Goal: Task Accomplishment & Management: Manage account settings

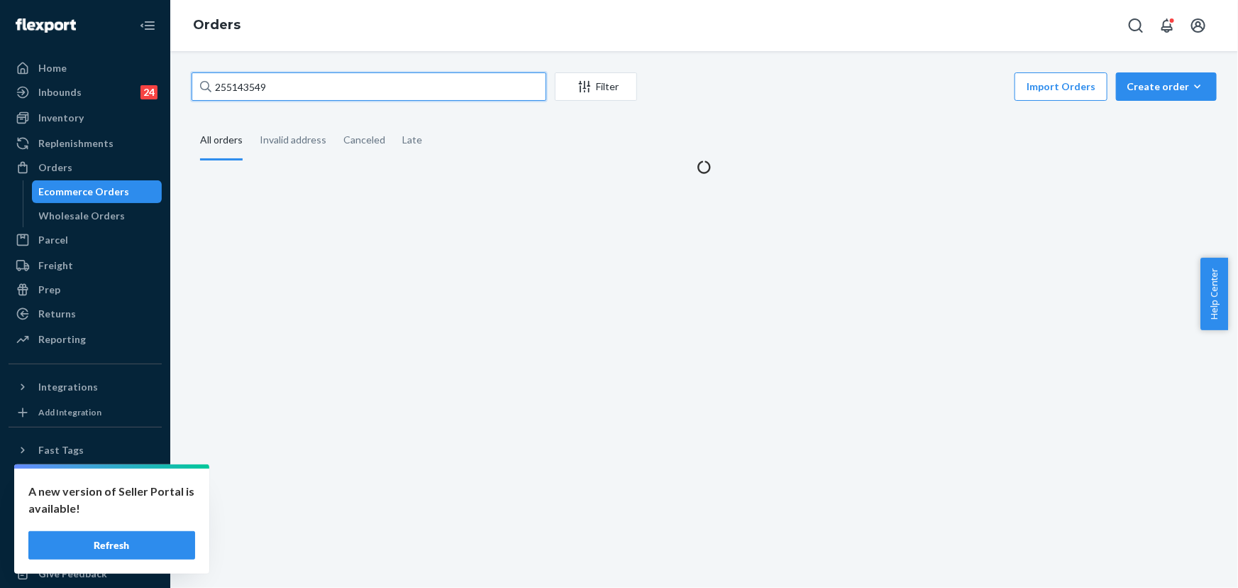
click at [374, 82] on input "255143549" at bounding box center [369, 86] width 355 height 28
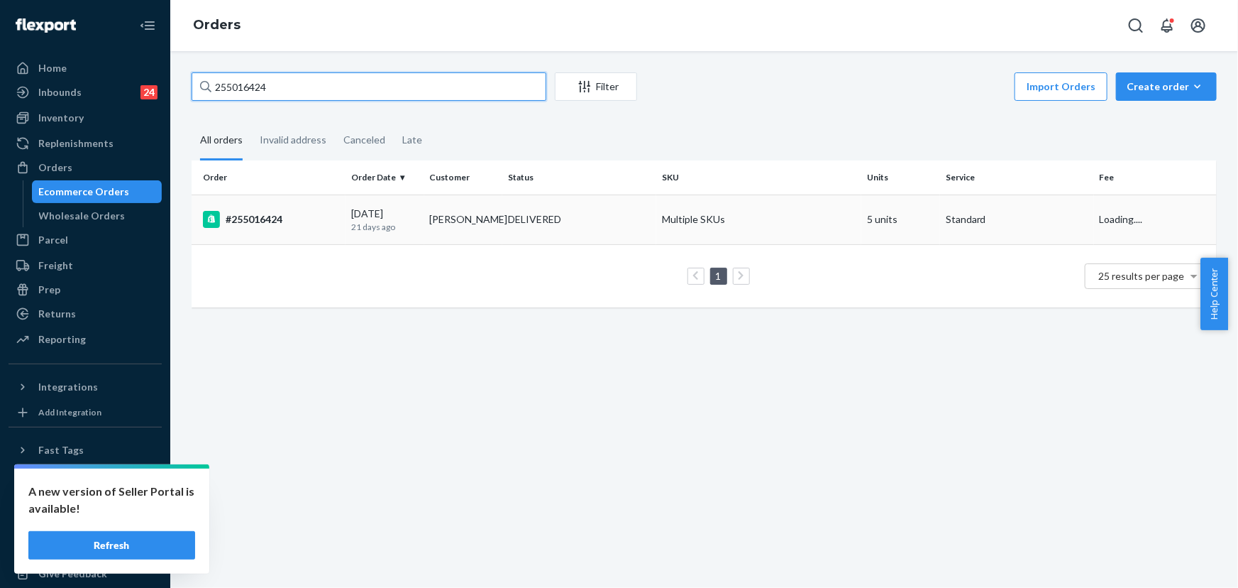
type input "255016424"
click at [511, 226] on div "DELIVERED" at bounding box center [534, 219] width 53 height 14
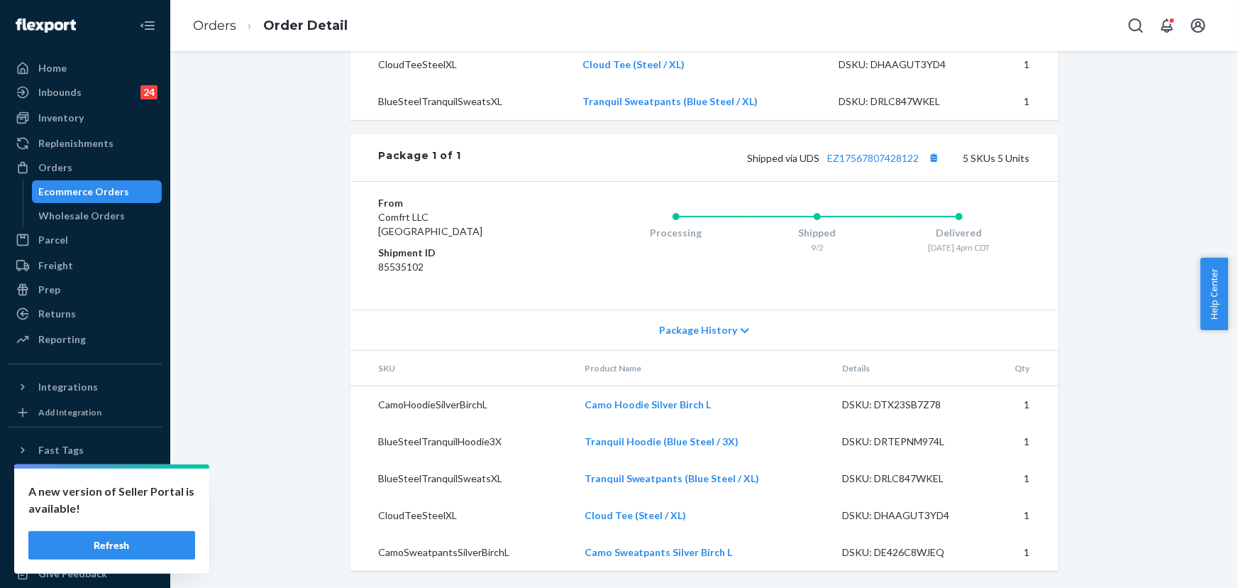
scroll to position [700, 0]
drag, startPoint x: 65, startPoint y: 167, endPoint x: 99, endPoint y: 149, distance: 37.8
click at [65, 167] on div "Orders" at bounding box center [55, 167] width 34 height 14
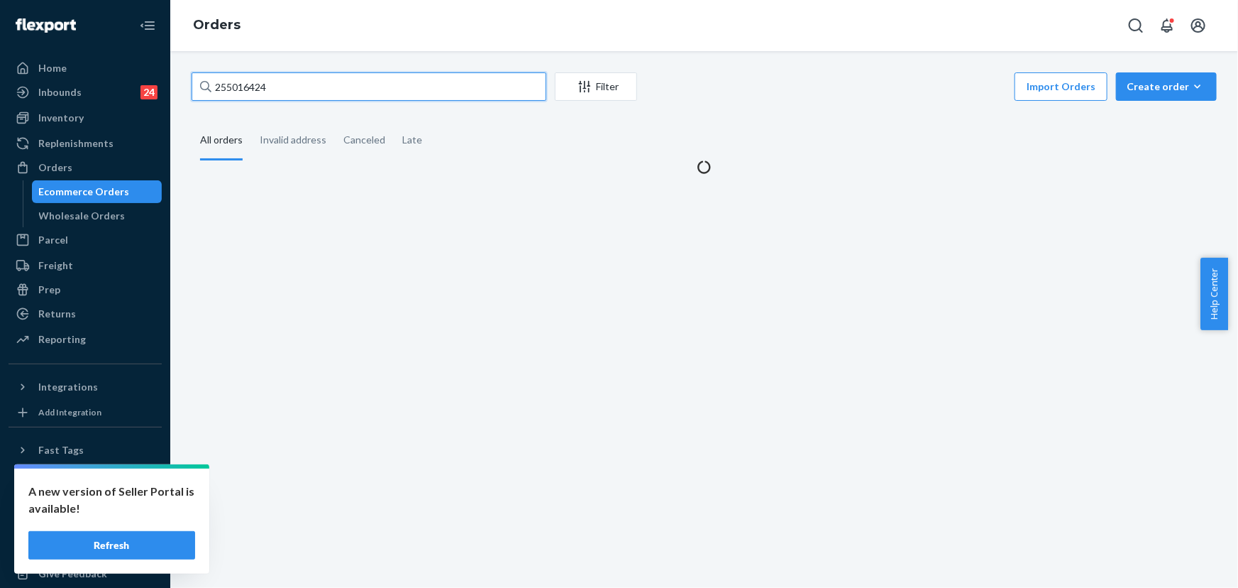
click at [277, 85] on input "255016424" at bounding box center [369, 86] width 355 height 28
paste input "4831280"
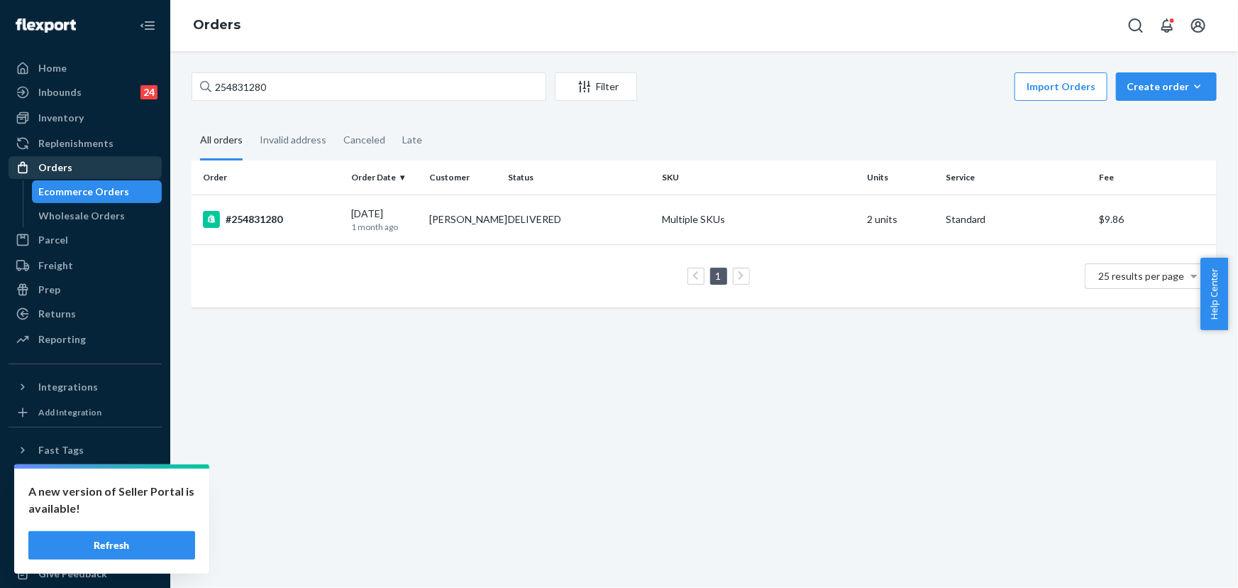
click at [59, 160] on div "Orders" at bounding box center [55, 167] width 34 height 14
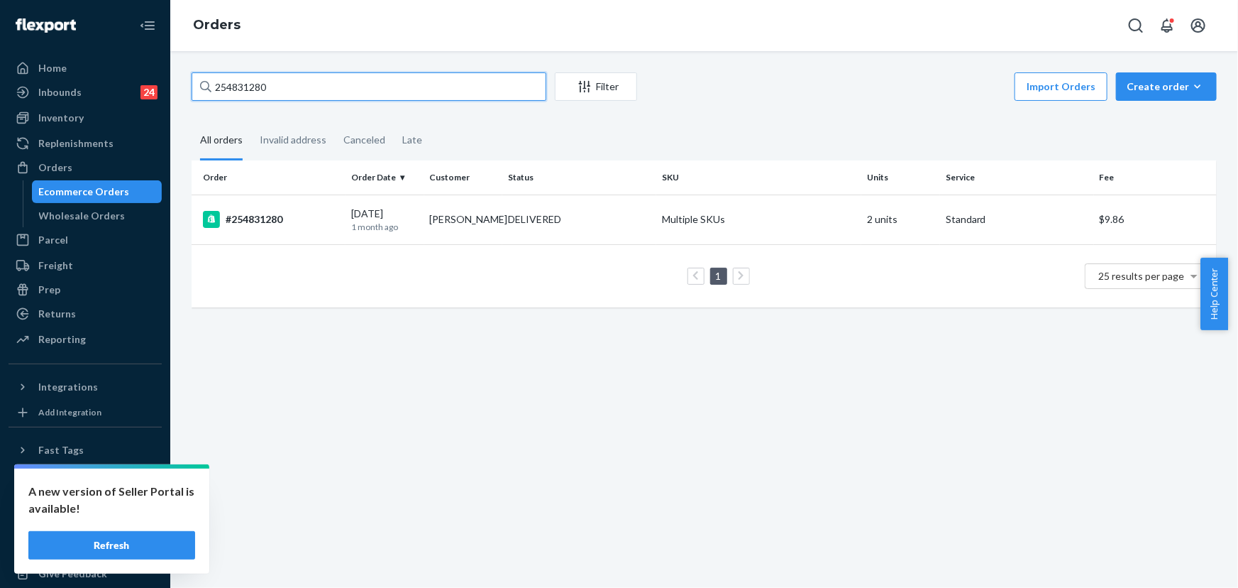
click at [277, 85] on input "254831280" at bounding box center [369, 86] width 355 height 28
paste input "505503"
type input "255055030"
click at [551, 220] on div "DELIVERED" at bounding box center [534, 219] width 53 height 14
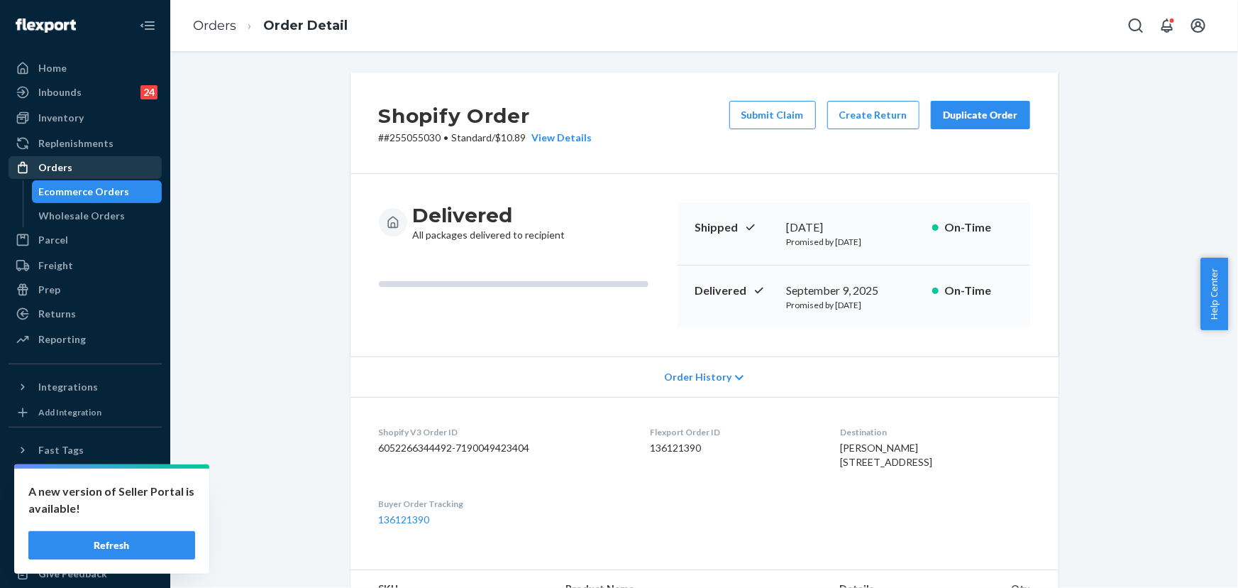
click at [66, 159] on div "Orders" at bounding box center [85, 168] width 150 height 20
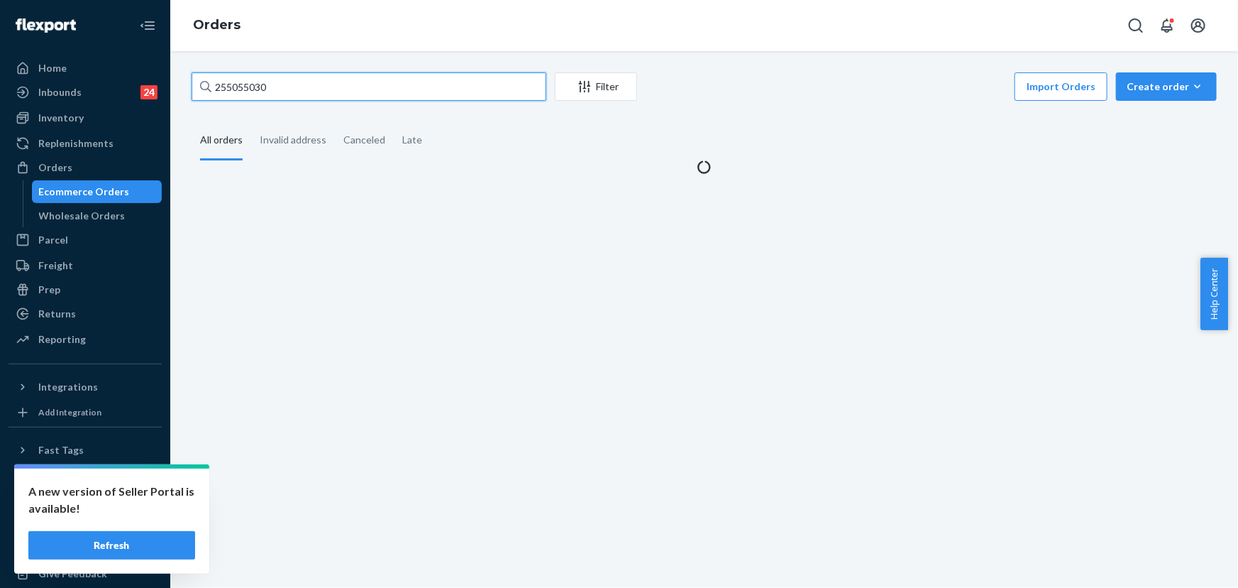
click at [293, 85] on input "255055030" at bounding box center [369, 86] width 355 height 28
paste input "23028"
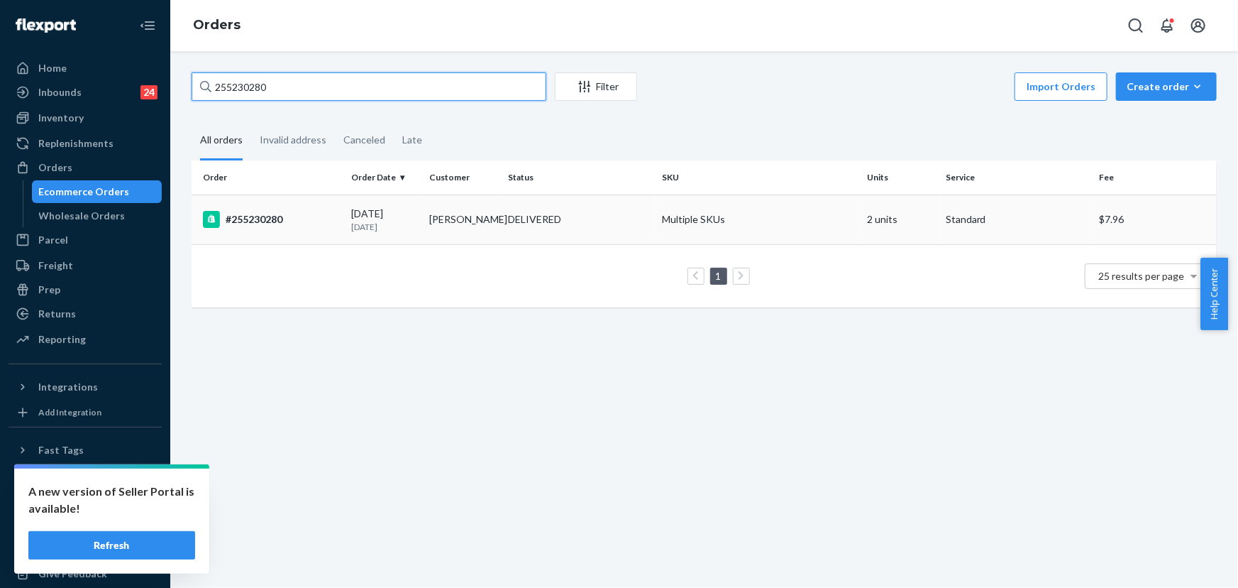
type input "255230280"
click at [514, 224] on div "DELIVERED" at bounding box center [534, 219] width 53 height 14
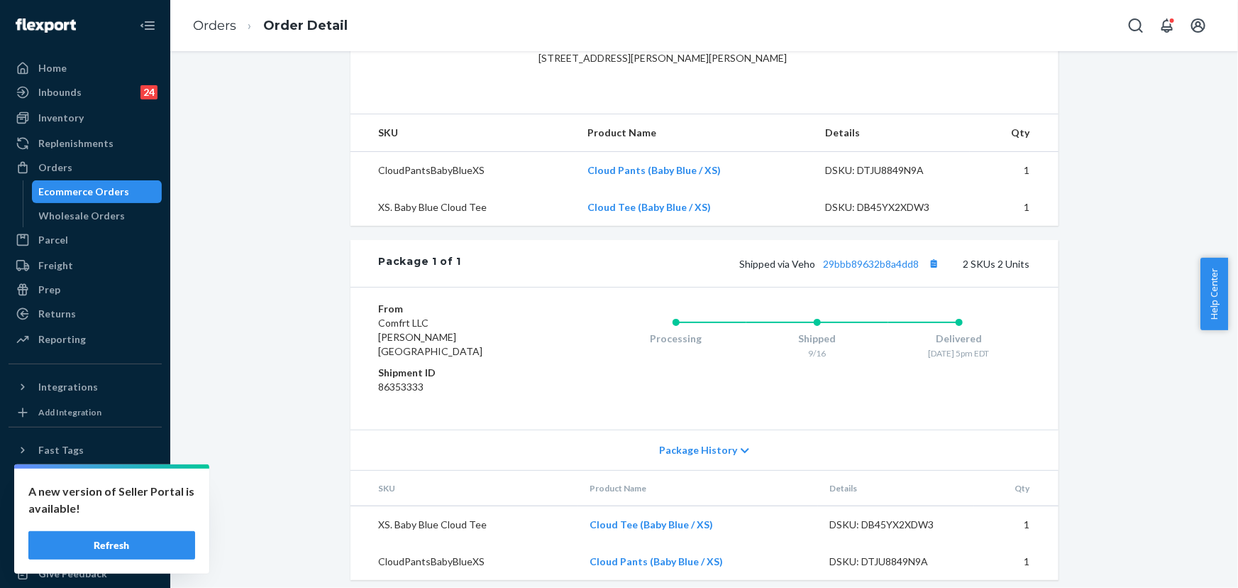
scroll to position [426, 0]
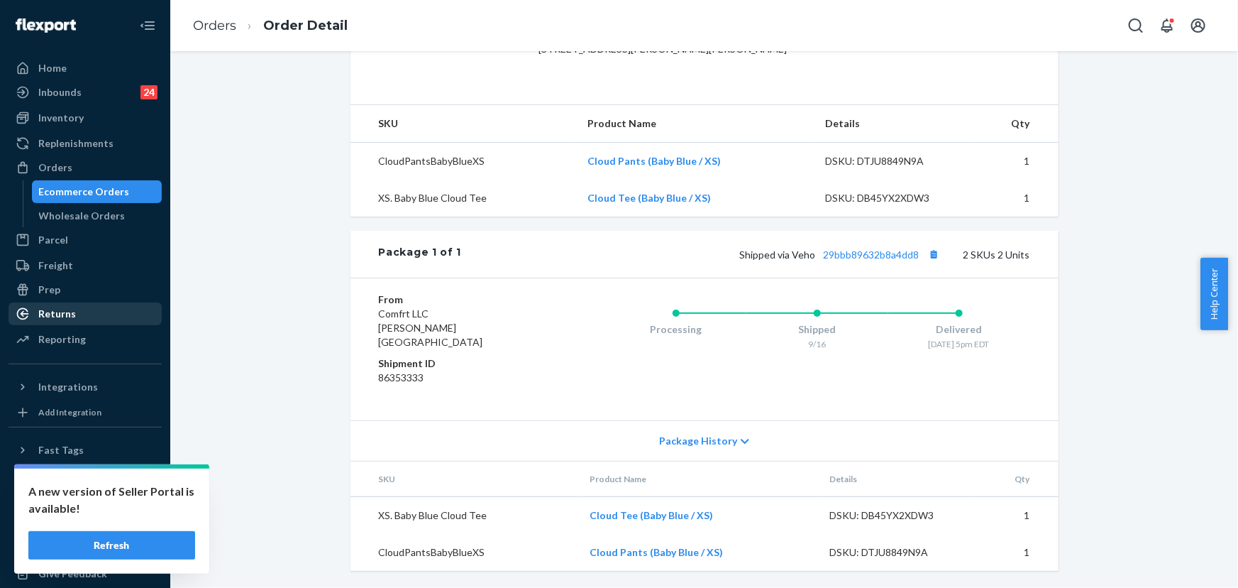
drag, startPoint x: 65, startPoint y: 332, endPoint x: 60, endPoint y: 308, distance: 24.6
drag, startPoint x: 90, startPoint y: 166, endPoint x: 125, endPoint y: 158, distance: 35.6
click at [90, 166] on div "Orders" at bounding box center [85, 168] width 150 height 20
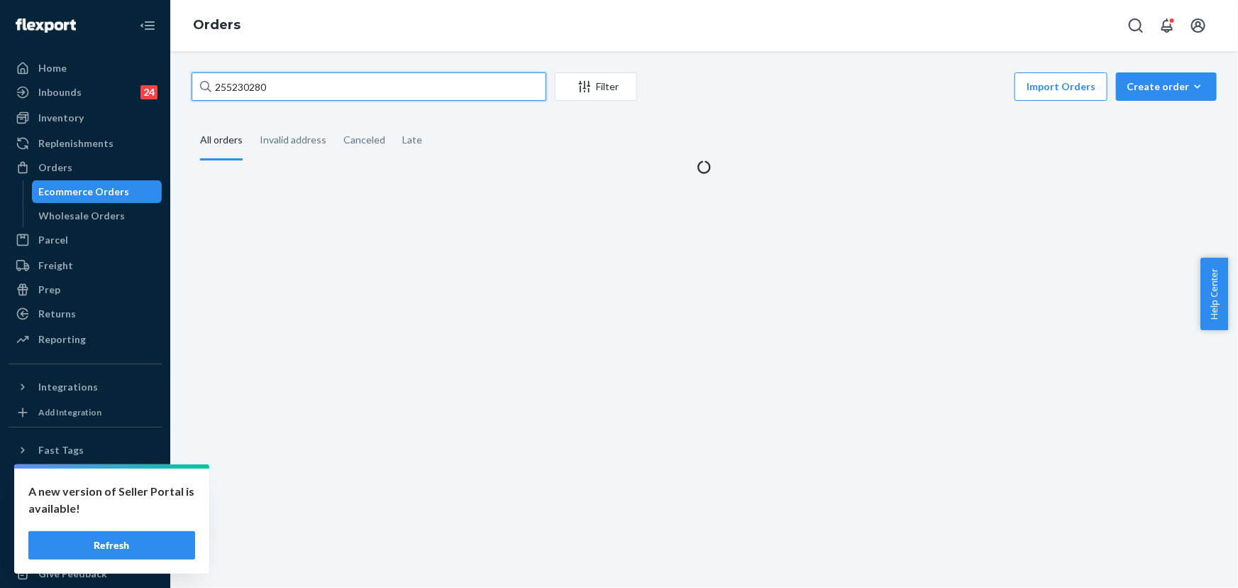
click at [280, 90] on input "255230280" at bounding box center [369, 86] width 355 height 28
paste input "045882"
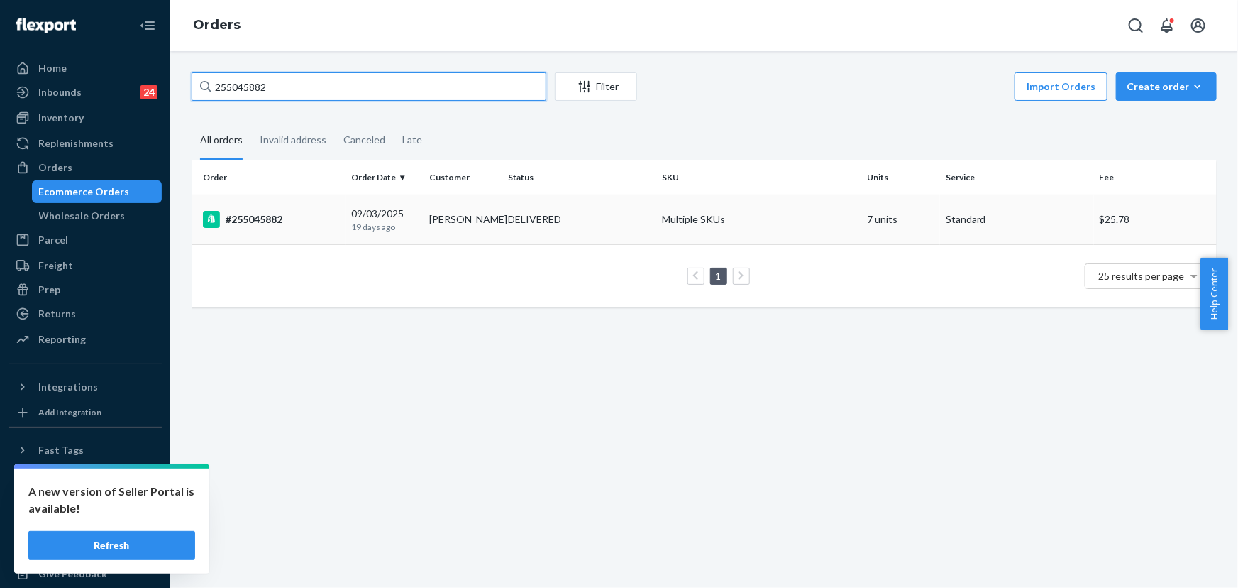
type input "255045882"
click at [502, 219] on td "DELIVERED" at bounding box center [579, 219] width 154 height 50
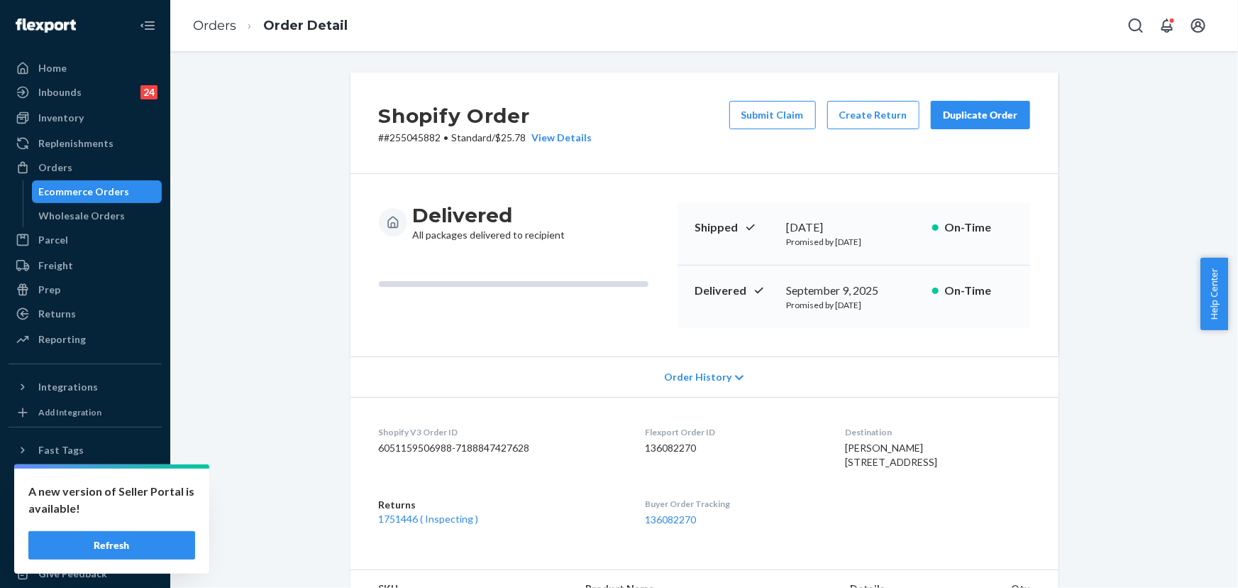
click at [966, 121] on div "Duplicate Order" at bounding box center [980, 115] width 75 height 14
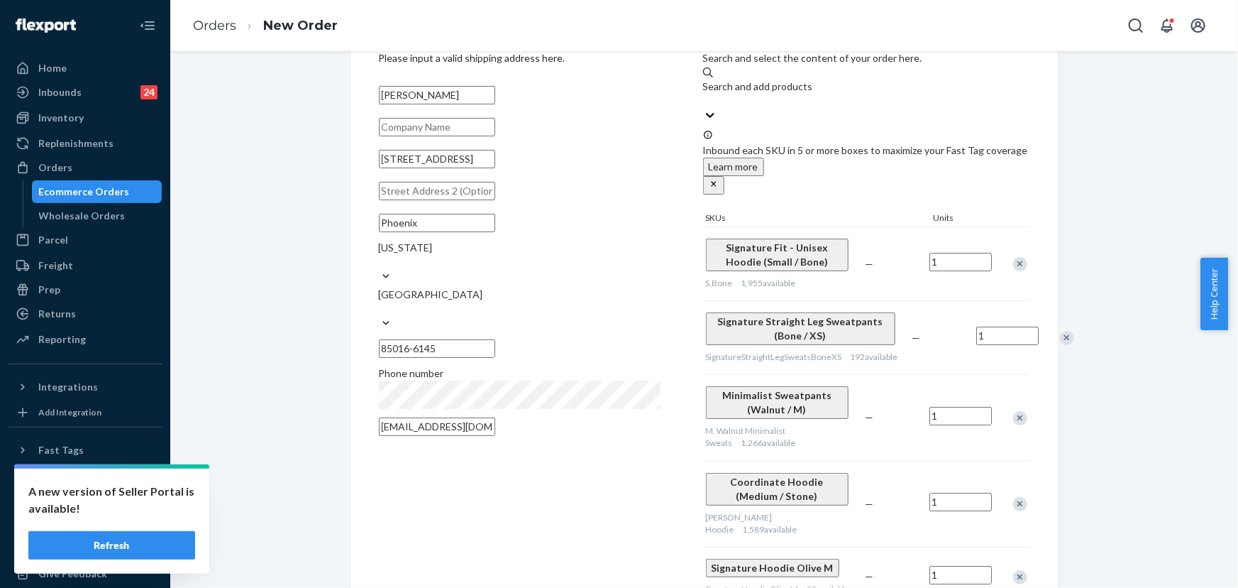
click at [1014, 257] on div "Remove Item" at bounding box center [1020, 264] width 14 height 14
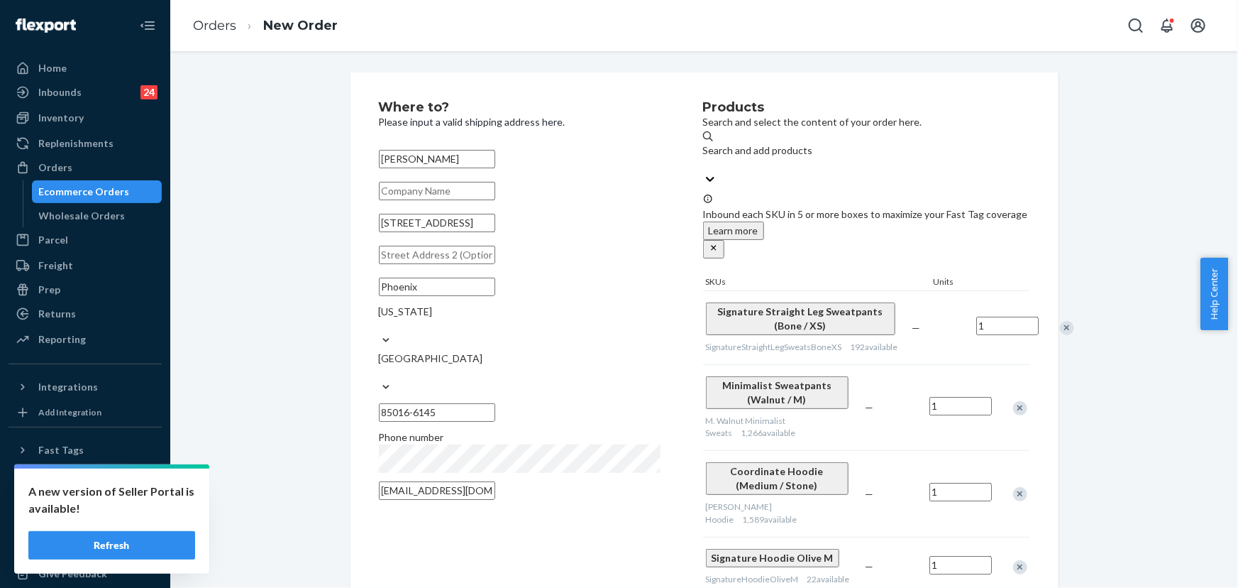
click at [1060, 321] on div "Remove Item" at bounding box center [1067, 328] width 14 height 14
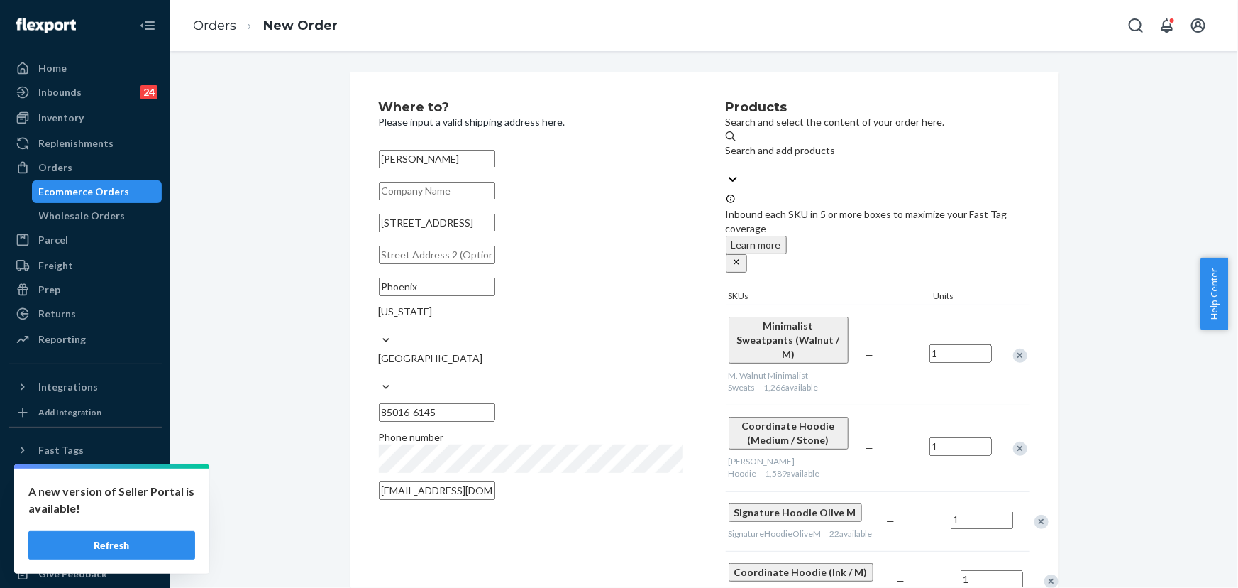
click at [1017, 348] on div "Remove Item" at bounding box center [1020, 355] width 14 height 14
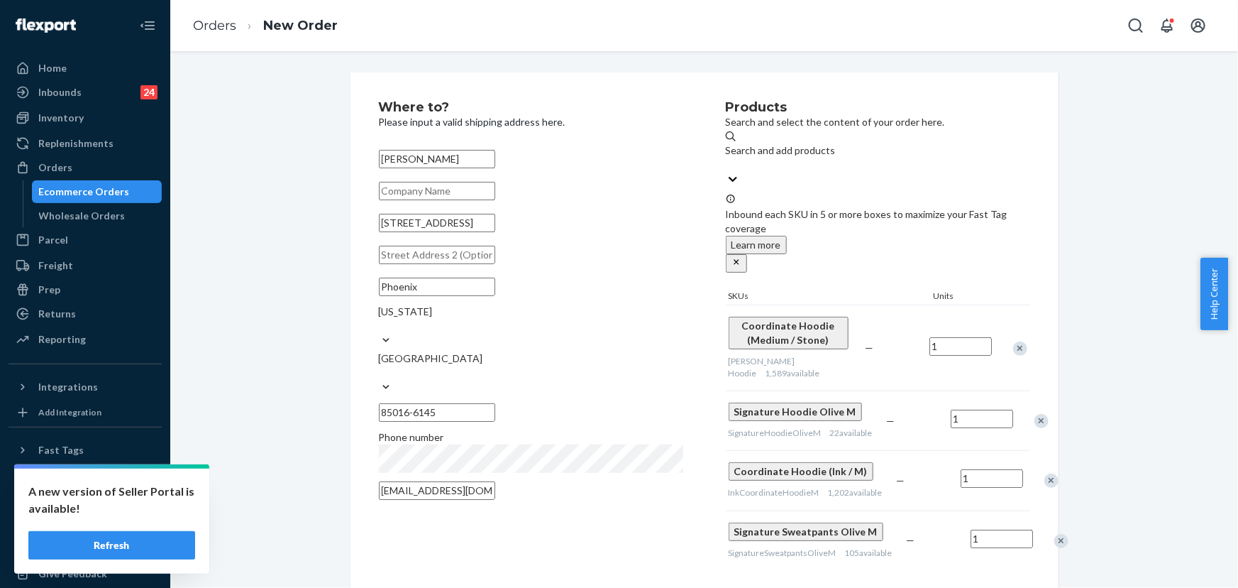
click at [1035, 414] on div "Remove Item" at bounding box center [1042, 421] width 14 height 14
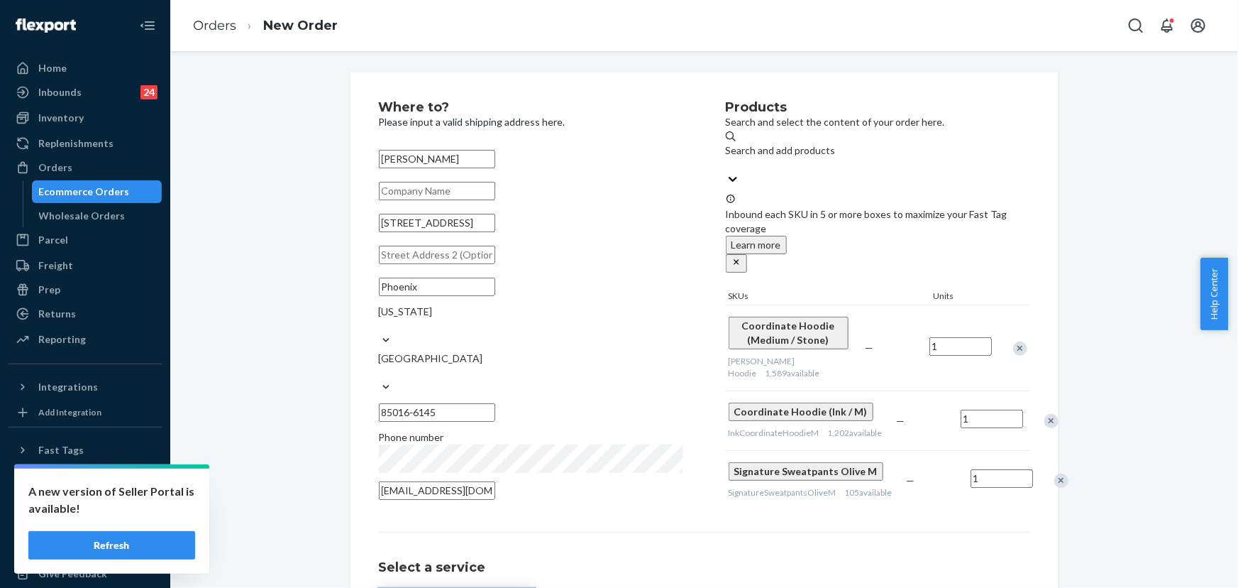
click at [1044, 414] on div "Remove Item" at bounding box center [1051, 421] width 14 height 14
click at [1054, 414] on div "Remove Item" at bounding box center [1061, 421] width 14 height 14
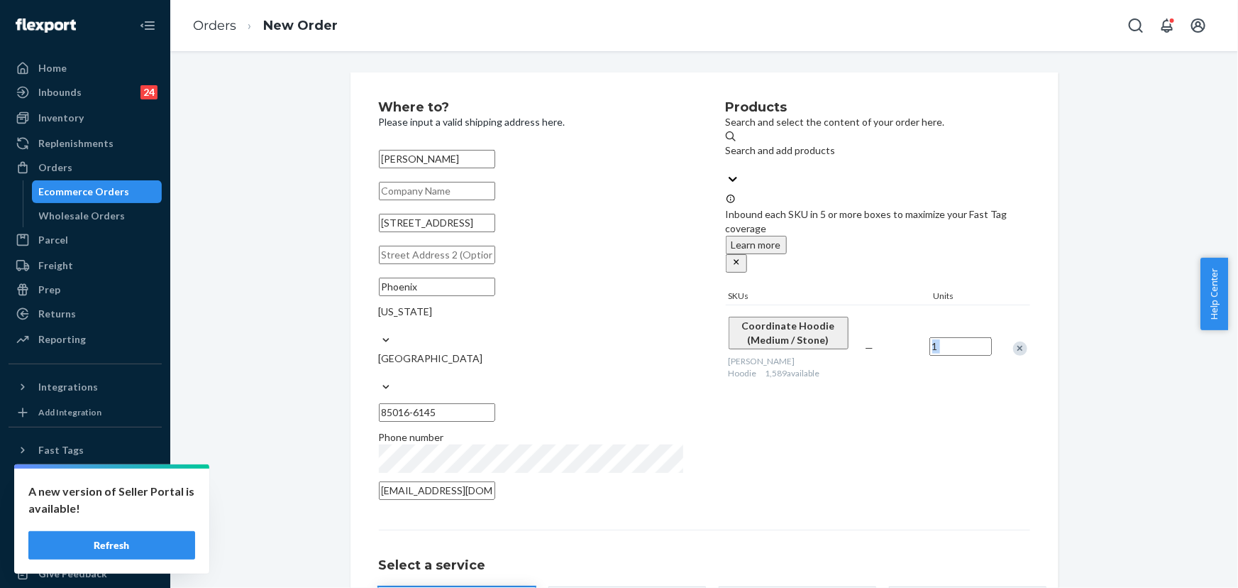
click at [924, 433] on div "Products Search and select the content of your order here. Search and add produ…" at bounding box center [878, 304] width 304 height 407
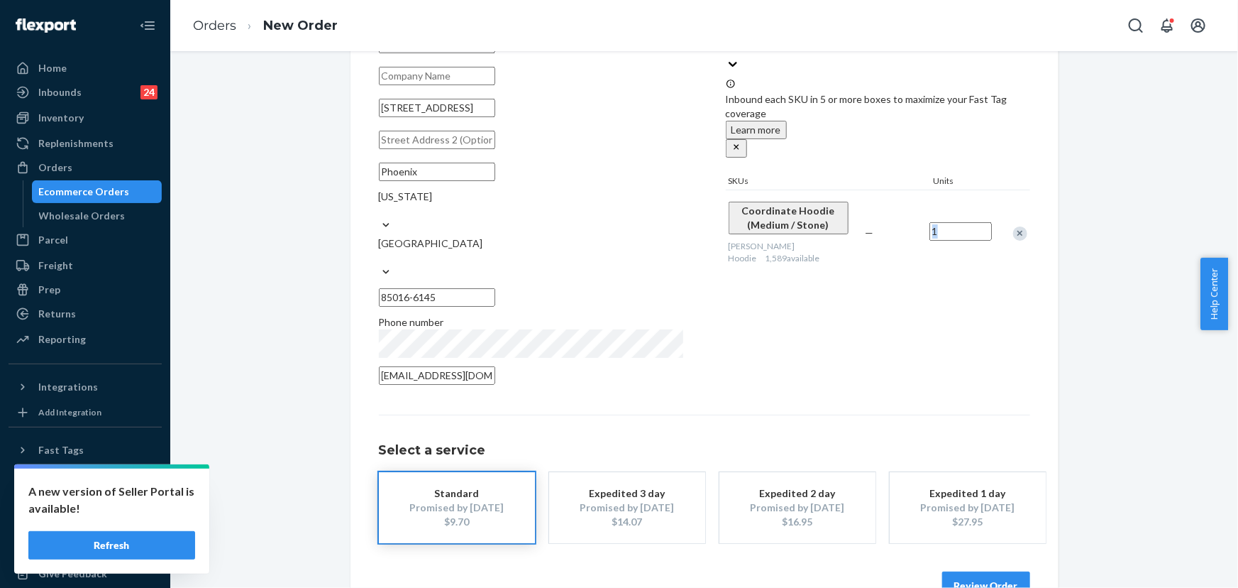
scroll to position [128, 0]
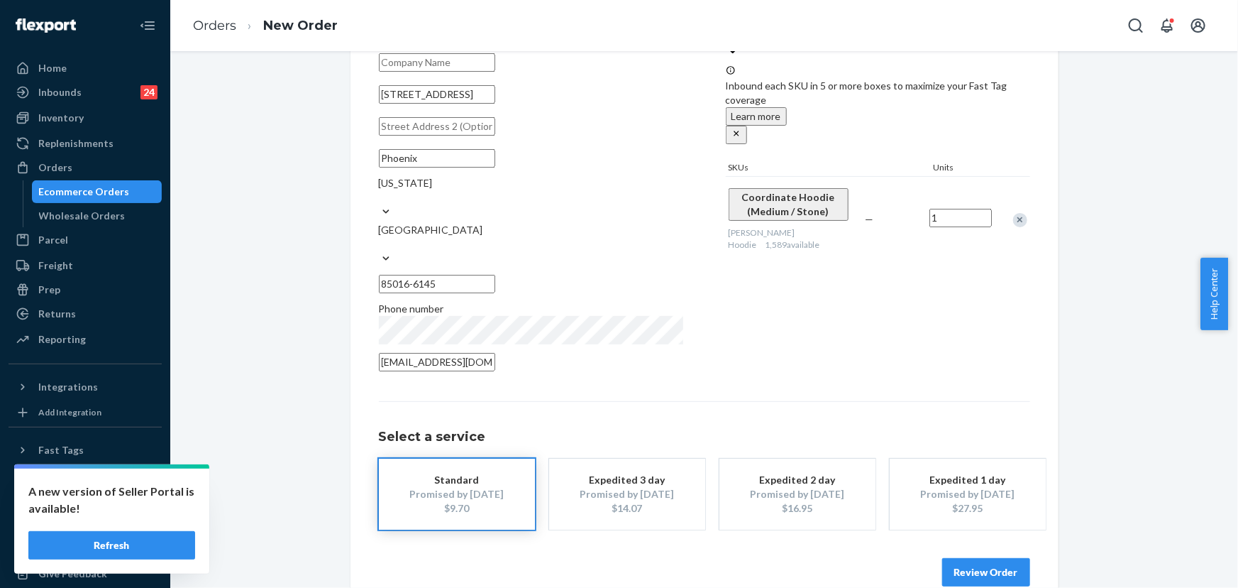
click at [873, 401] on div "Select a service Standard Promised by Oct 2, 2025 $9.70 Expedited 3 day Promise…" at bounding box center [704, 465] width 651 height 128
drag, startPoint x: 479, startPoint y: 109, endPoint x: 451, endPoint y: 110, distance: 28.4
click at [451, 104] on input "4230 N 21st St Apt 8" at bounding box center [437, 94] width 116 height 18
type input "4230 N 21st St"
click at [434, 136] on input "text" at bounding box center [437, 126] width 116 height 18
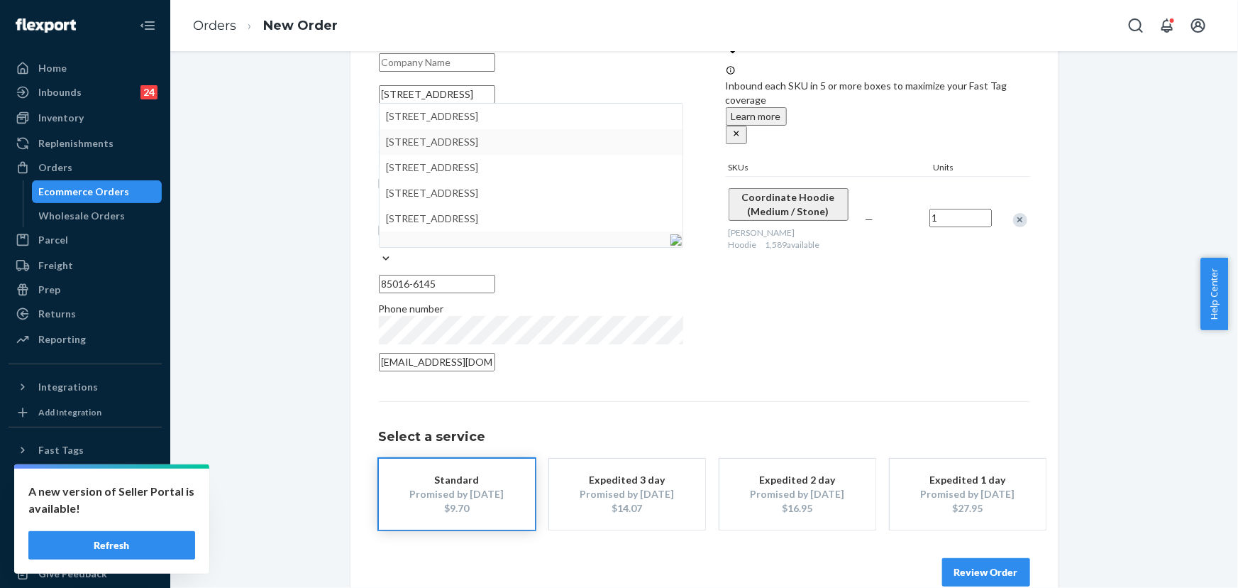
paste input "Apt 8"
type input "Apt 8"
click at [495, 97] on input "4230 N 21st St" at bounding box center [437, 94] width 116 height 18
click at [702, 92] on div "Where to? Please input a valid shipping address here. Eric Emami 4230 N 21st St…" at bounding box center [552, 175] width 347 height 407
click at [994, 558] on button "Review Order" at bounding box center [986, 572] width 88 height 28
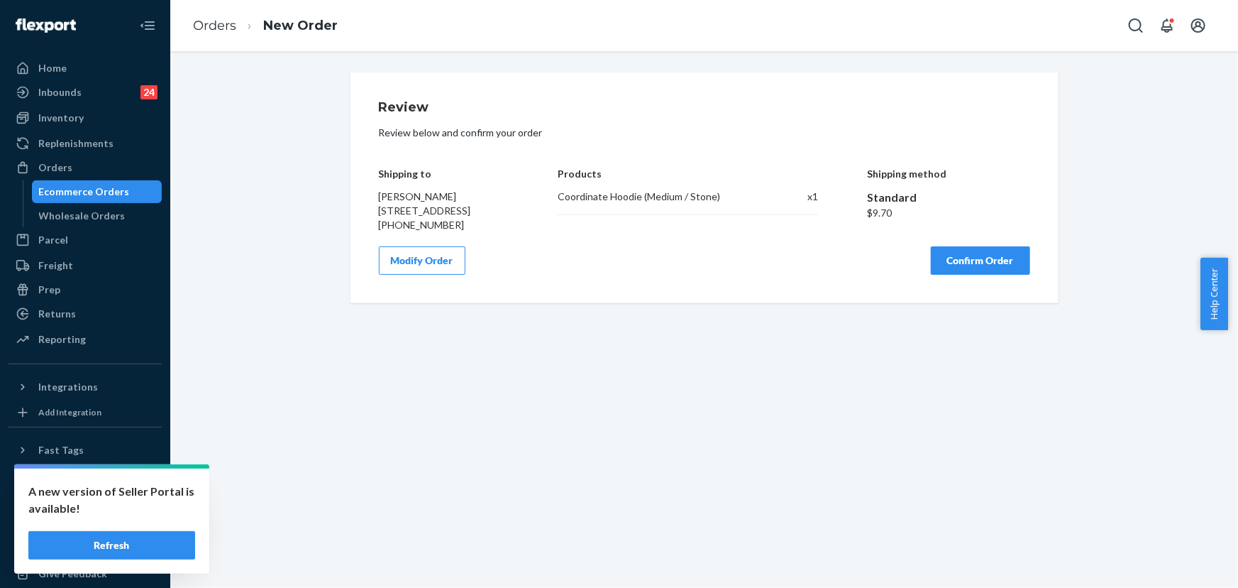
scroll to position [0, 0]
click at [1017, 275] on button "Confirm Order" at bounding box center [980, 260] width 99 height 28
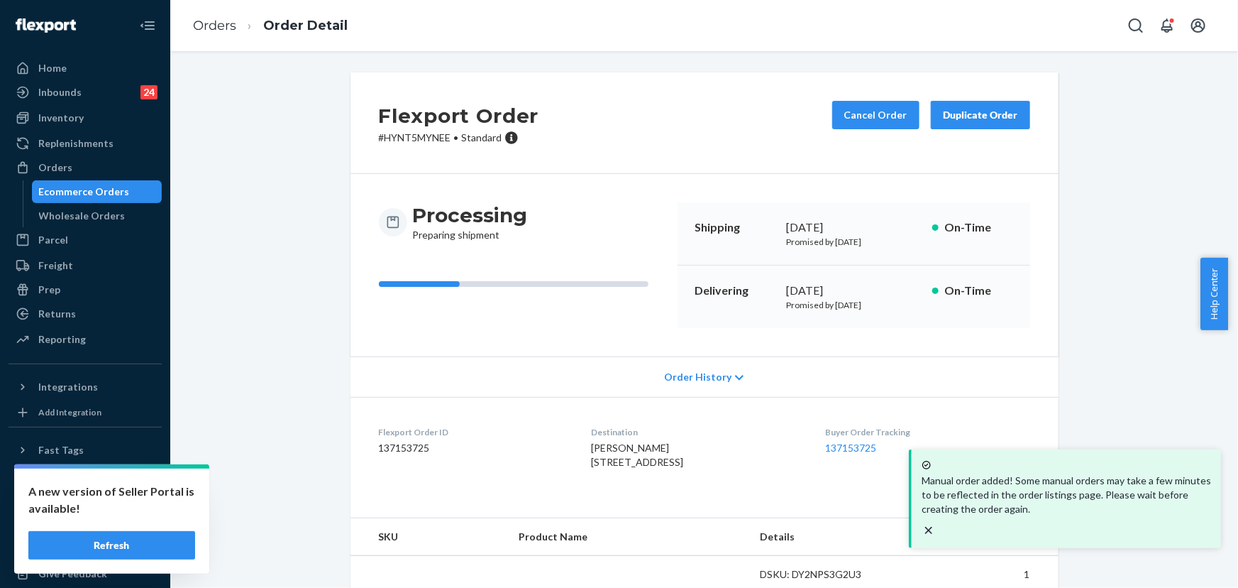
click at [427, 135] on p "# HYNT5MYNEE • Standard" at bounding box center [459, 138] width 160 height 14
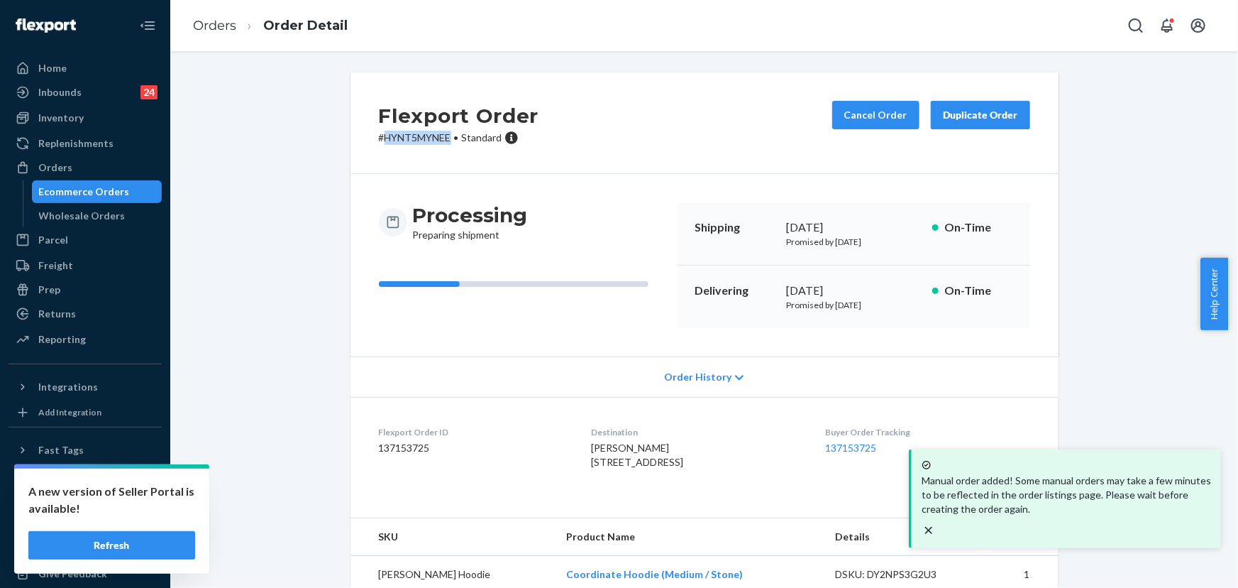
click at [427, 135] on p "# HYNT5MYNEE • Standard" at bounding box center [459, 138] width 160 height 14
copy p "HYNT5MYNEE"
drag, startPoint x: 68, startPoint y: 157, endPoint x: 77, endPoint y: 158, distance: 8.5
click at [68, 158] on div "Orders" at bounding box center [85, 168] width 150 height 20
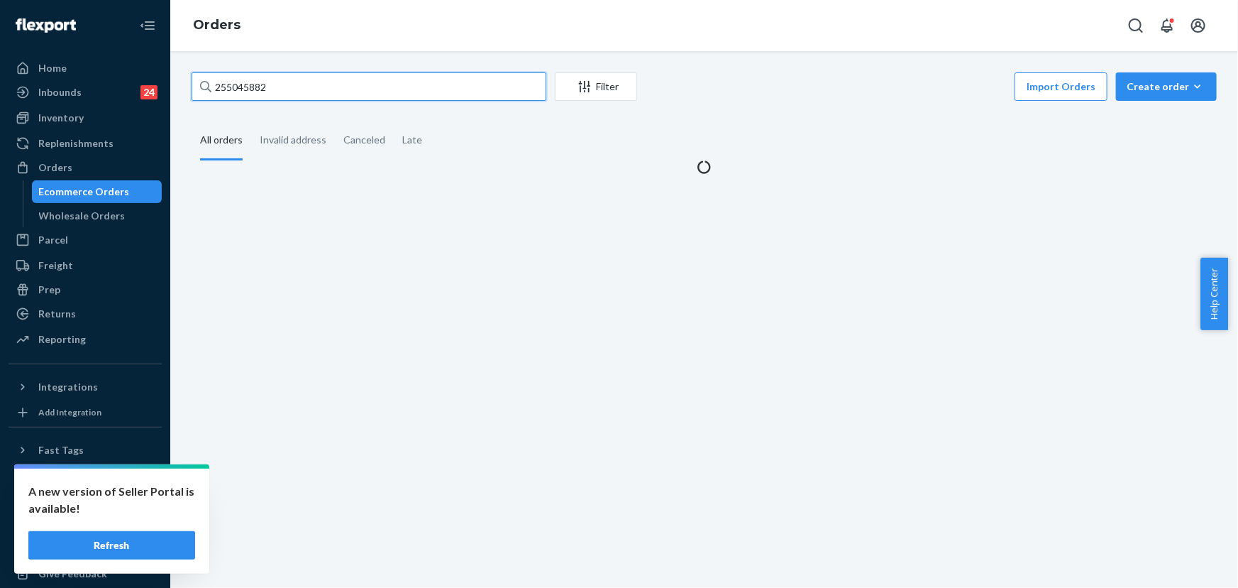
click at [328, 87] on input "255045882" at bounding box center [369, 86] width 355 height 28
paste input "214161"
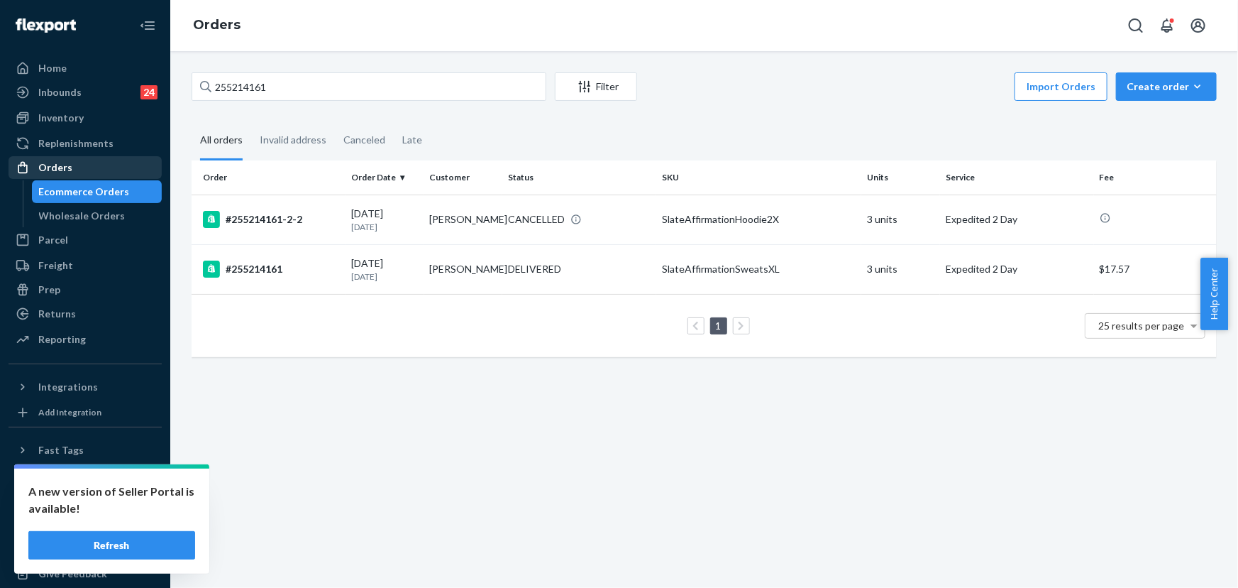
click at [96, 171] on div "Orders" at bounding box center [85, 168] width 150 height 20
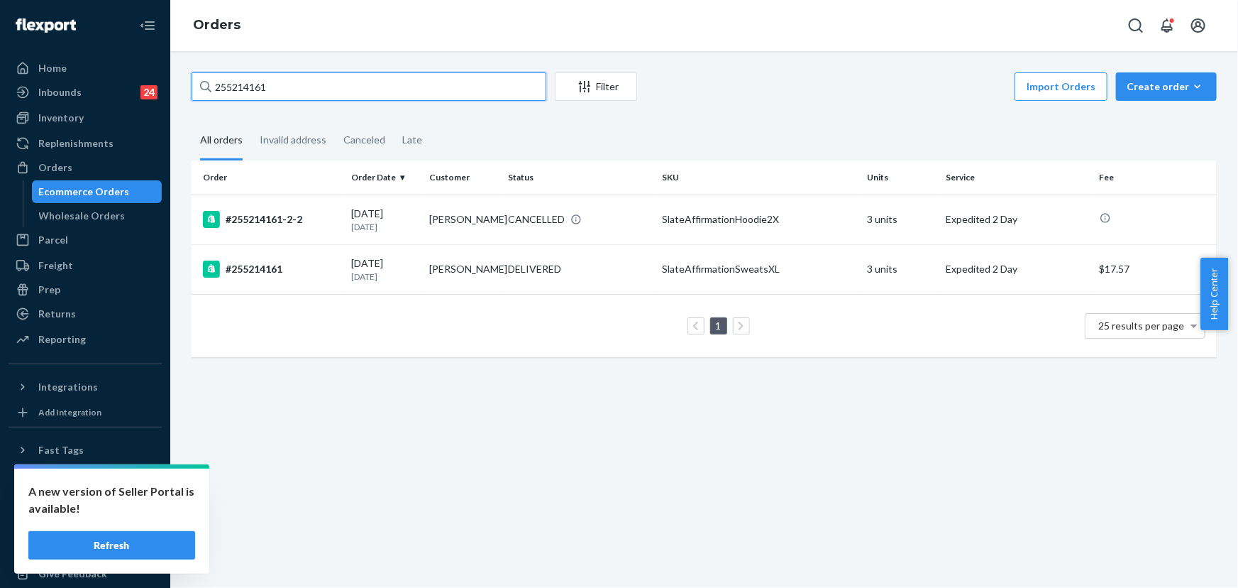
click at [268, 84] on input "255214161" at bounding box center [369, 86] width 355 height 28
paste input "86833"
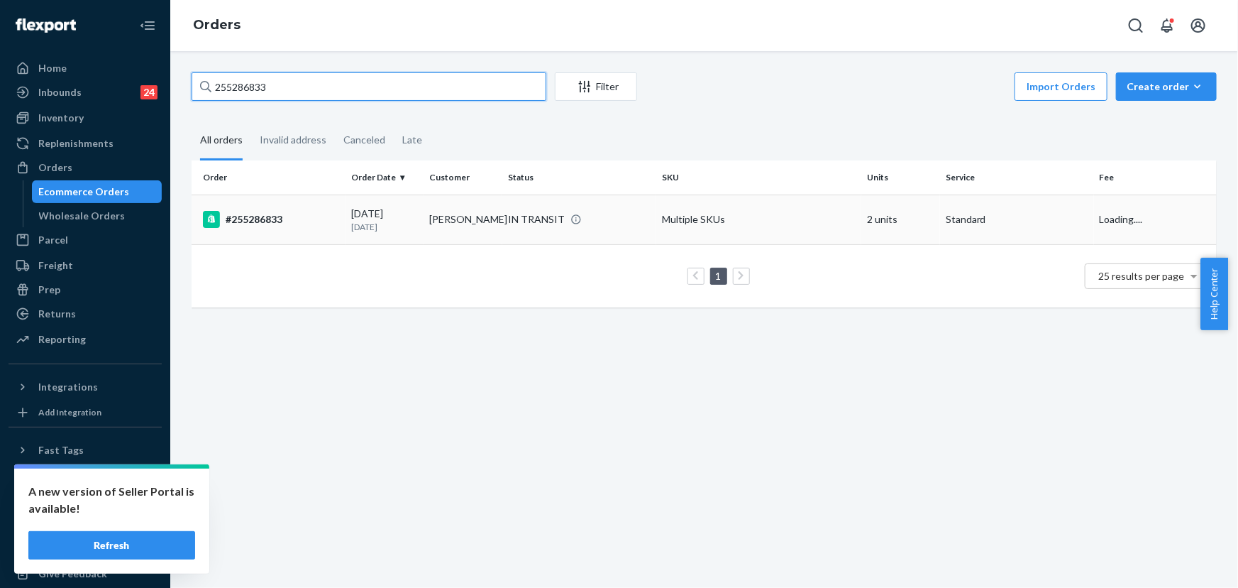
type input "255286833"
click at [475, 216] on td "Meredith Elder" at bounding box center [463, 219] width 79 height 50
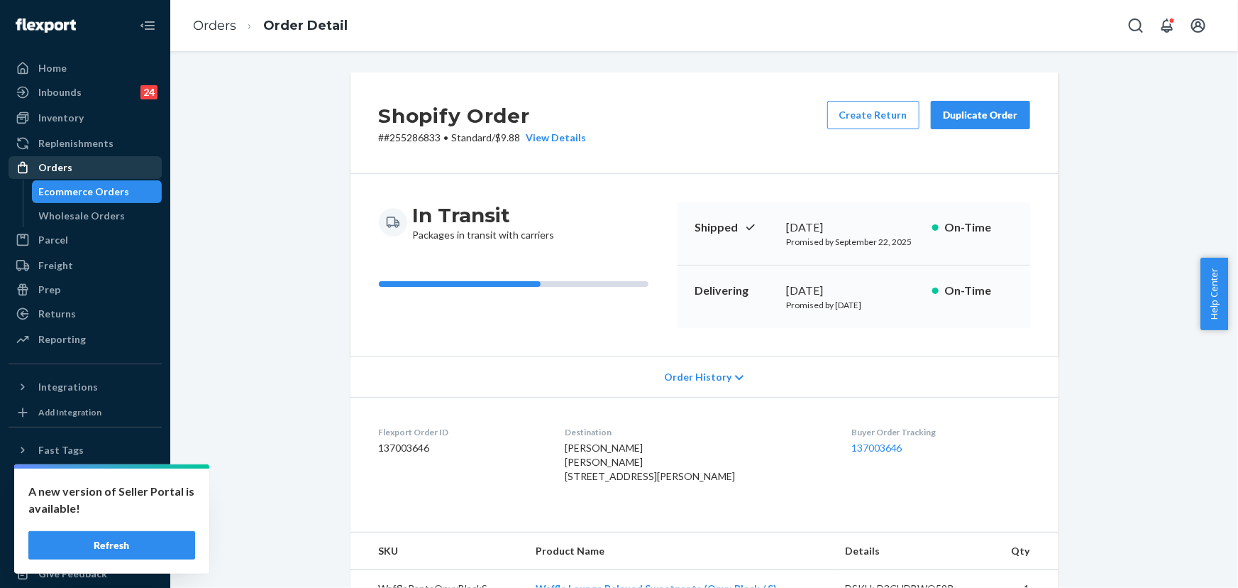
click at [84, 175] on div "Orders" at bounding box center [85, 168] width 150 height 20
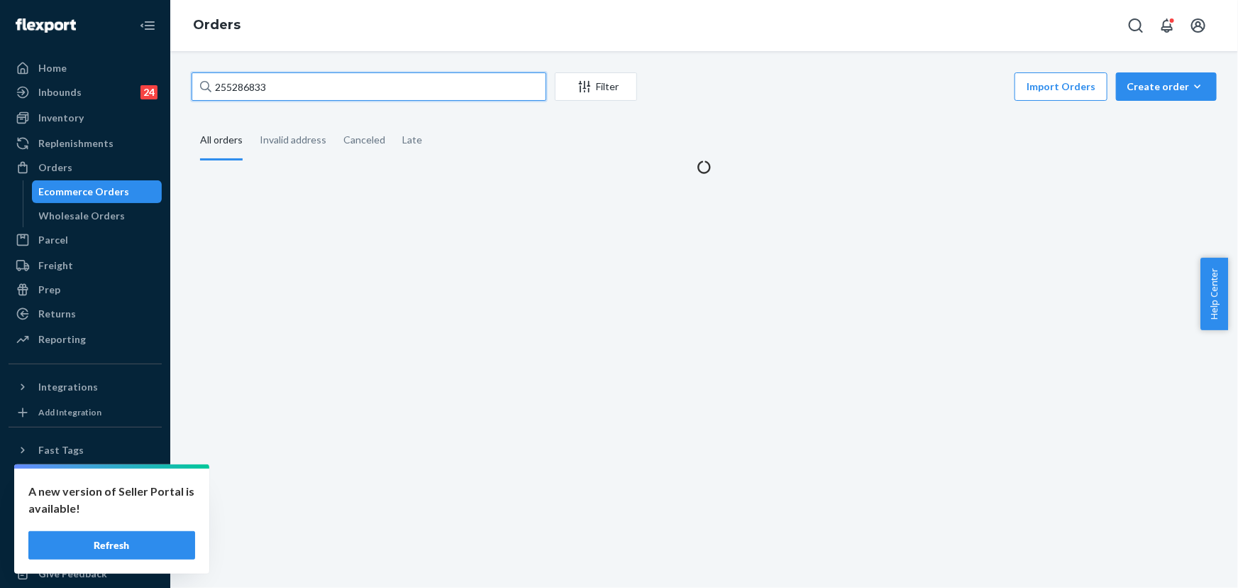
click at [301, 84] on input "255286833" at bounding box center [369, 86] width 355 height 28
paste input "30011"
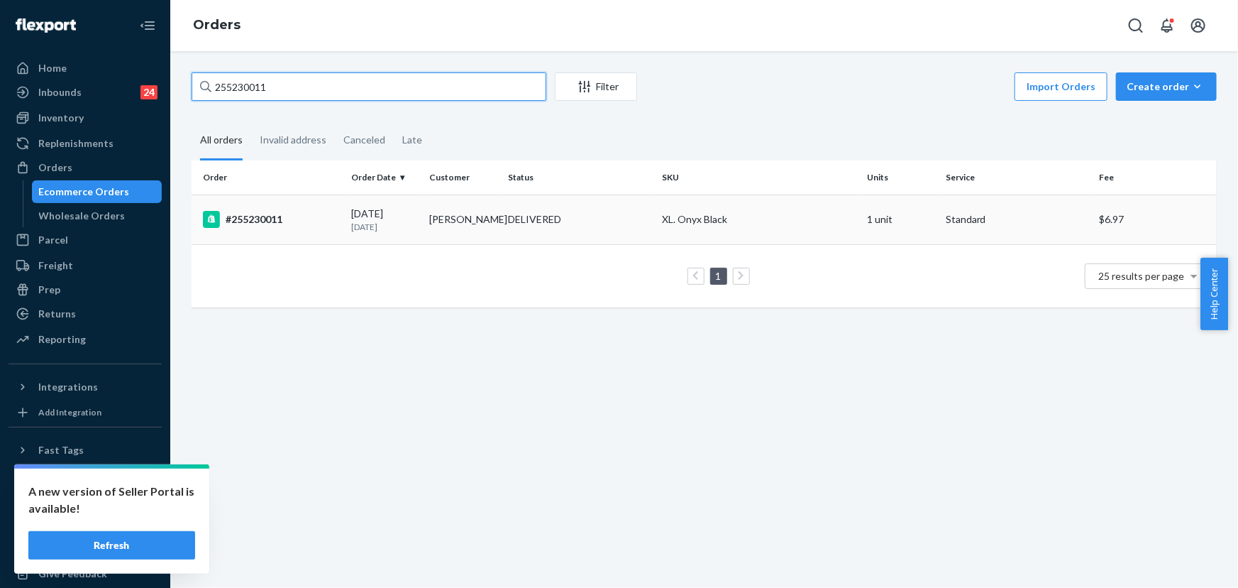
type input "255230011"
click at [544, 226] on div "DELIVERED" at bounding box center [534, 219] width 53 height 14
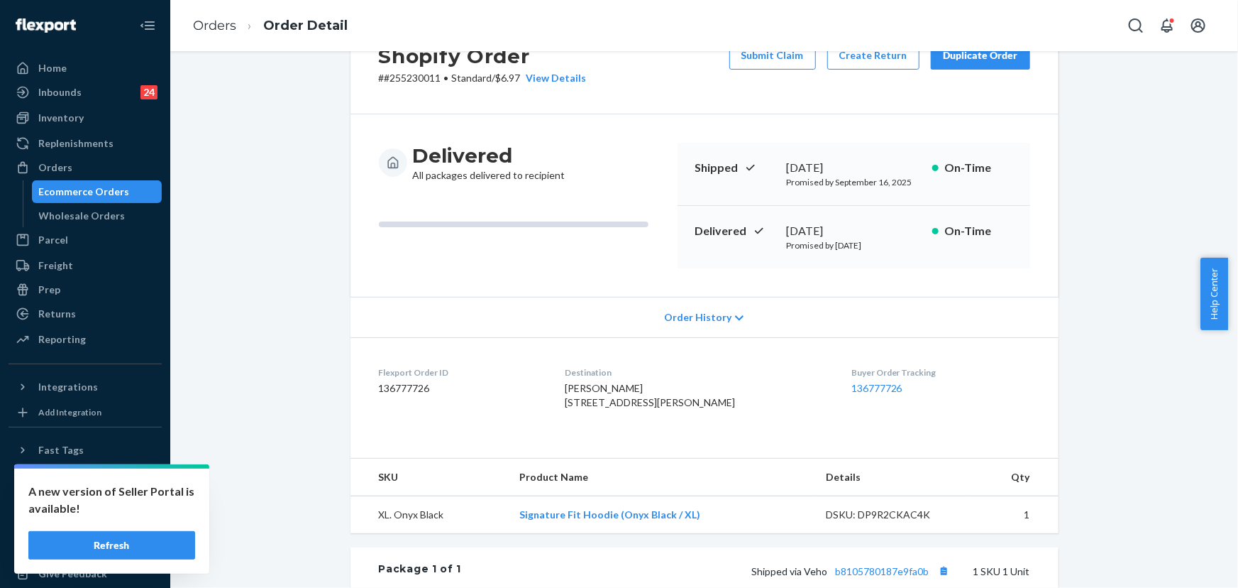
scroll to position [64, 0]
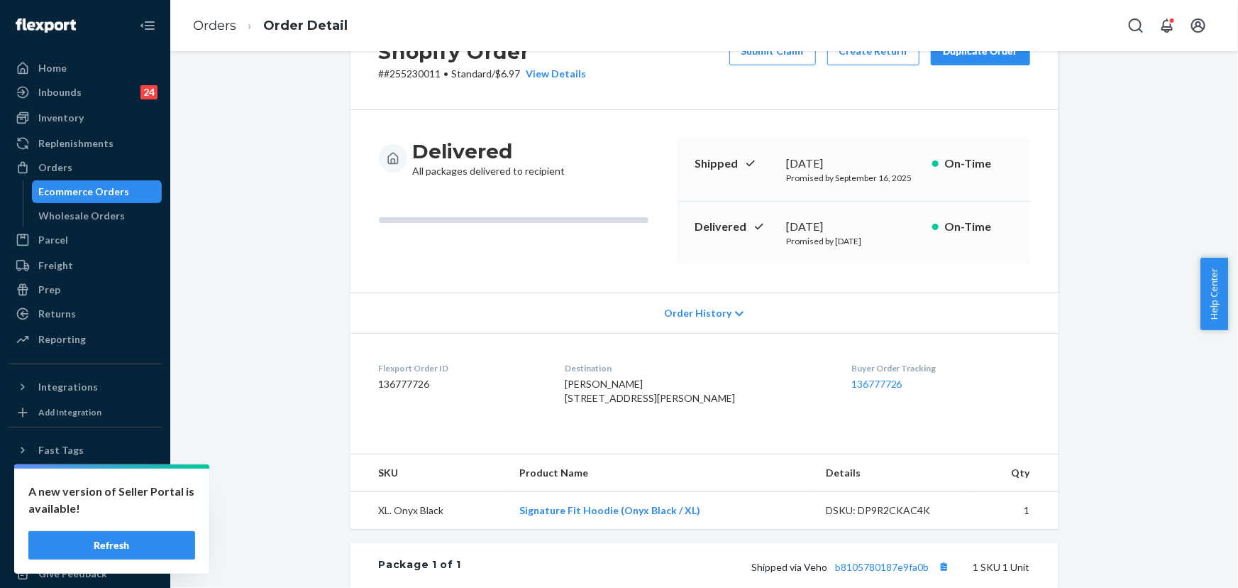
drag, startPoint x: 881, startPoint y: 228, endPoint x: 780, endPoint y: 226, distance: 101.5
click at [780, 226] on div "Delivered September 20, 2025 Promised by September 25, 2025 On-Time" at bounding box center [854, 233] width 353 height 62
copy div "September 20, 2025"
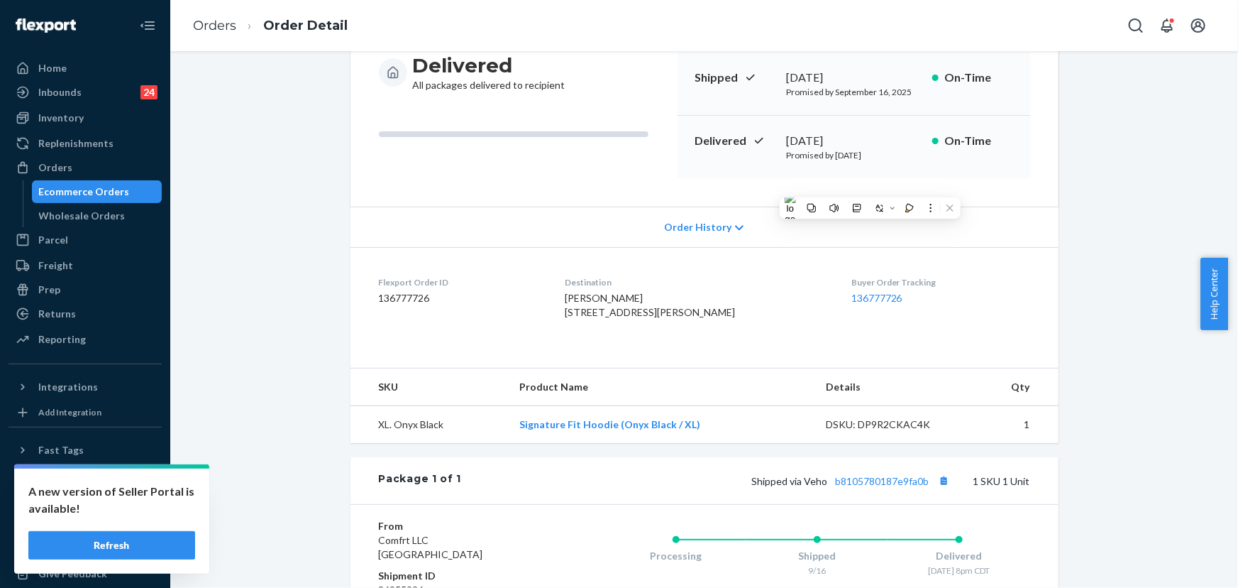
scroll to position [258, 0]
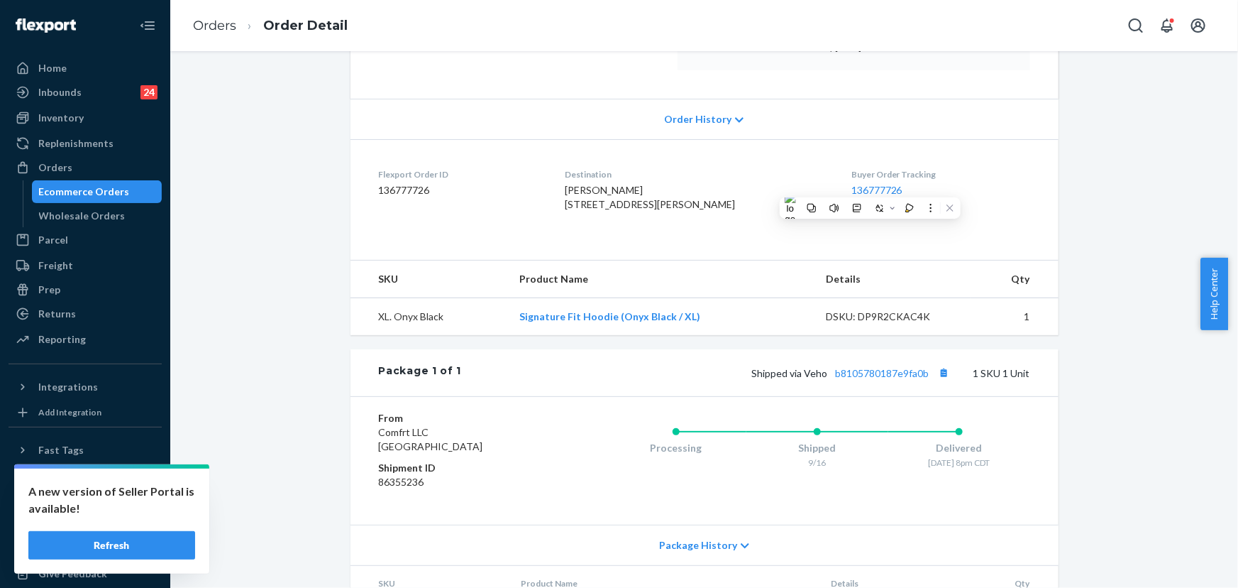
click at [702, 246] on dl "Flexport Order ID 136777726 Destination Jacob Reyes 16826 Beretta Bend Dr Humbl…" at bounding box center [705, 192] width 708 height 106
drag, startPoint x: 690, startPoint y: 216, endPoint x: 422, endPoint y: 78, distance: 301.2
click at [582, 206] on div "Jacob Reyes 16826 Beretta Bend Dr Humble, TX 77396-4858 US" at bounding box center [697, 197] width 264 height 28
copy span "16826 Beretta Bend Dr Humble, TX 77396-4858"
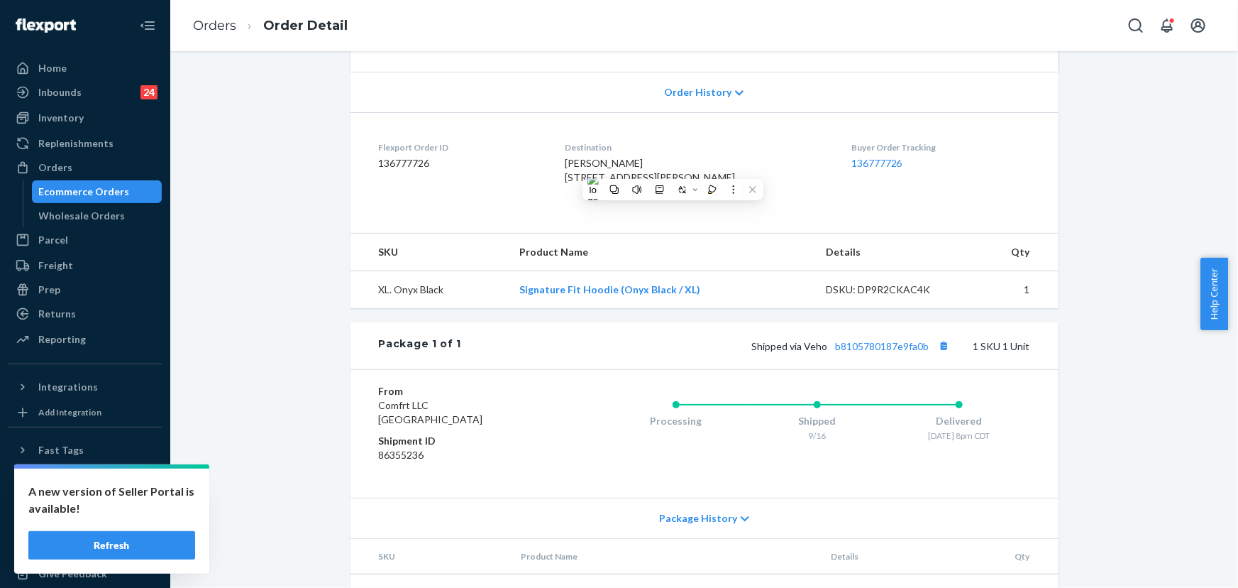
scroll to position [353, 0]
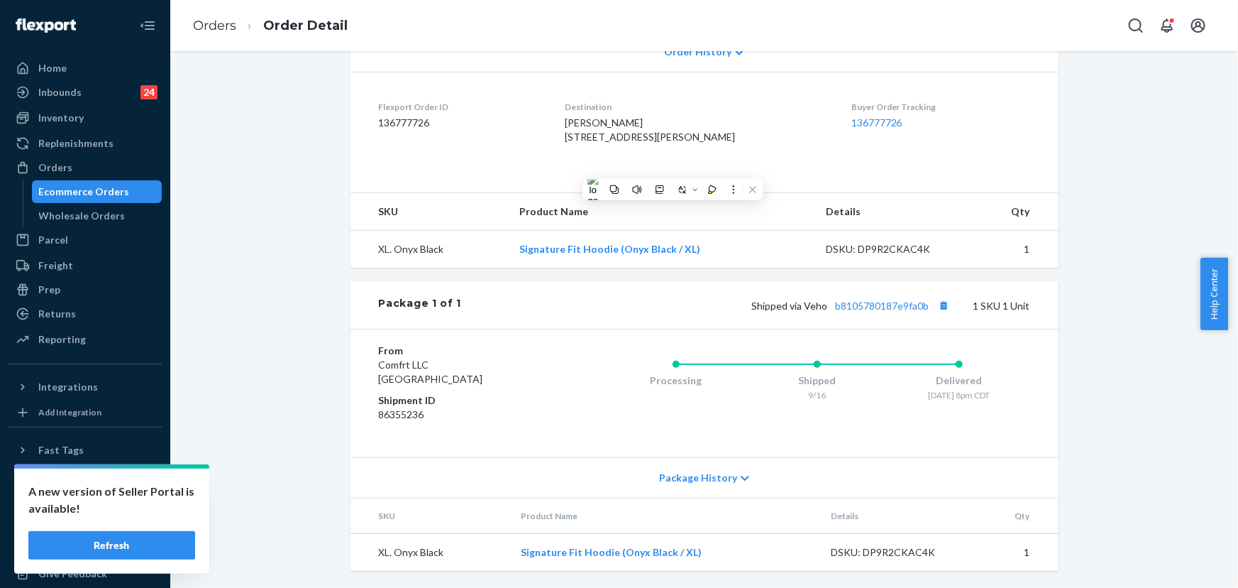
click at [311, 243] on div "Shopify Order # #255230011 • Standard / $6.97 View Details Submit Claim Create …" at bounding box center [704, 167] width 1047 height 840
drag, startPoint x: 927, startPoint y: 309, endPoint x: 805, endPoint y: 311, distance: 122.1
click at [803, 311] on span "Shipped via Veho b8105780187e9fa0b" at bounding box center [853, 305] width 202 height 12
copy span "Veho b8105780187e9fa0b"
click at [887, 304] on link "b8105780187e9fa0b" at bounding box center [883, 305] width 94 height 12
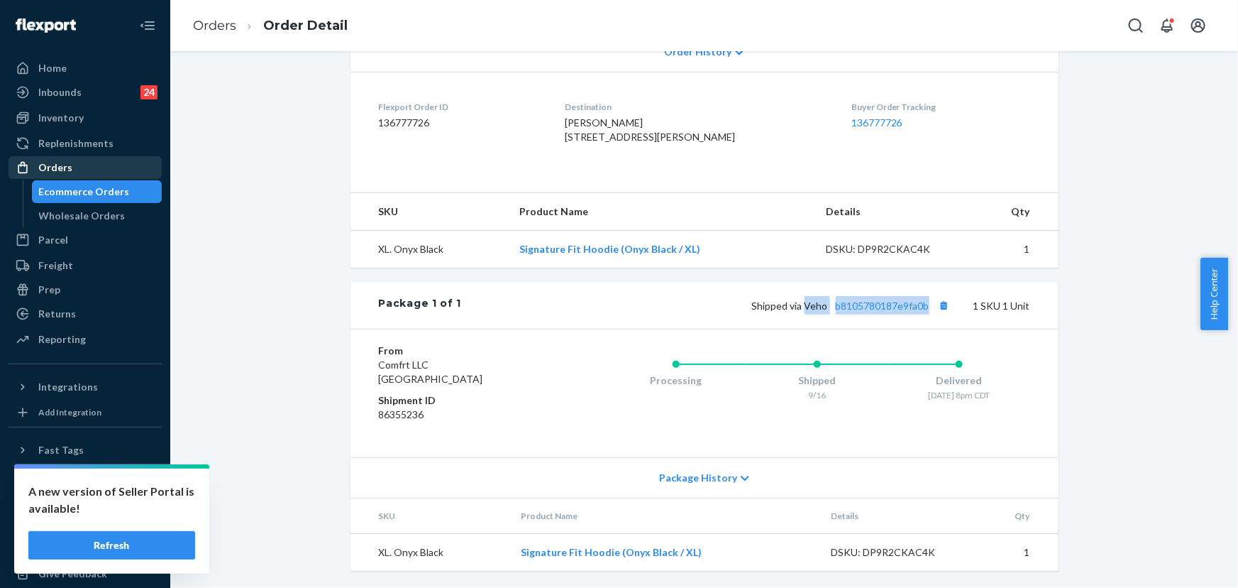
click at [74, 170] on div "Orders" at bounding box center [85, 168] width 150 height 20
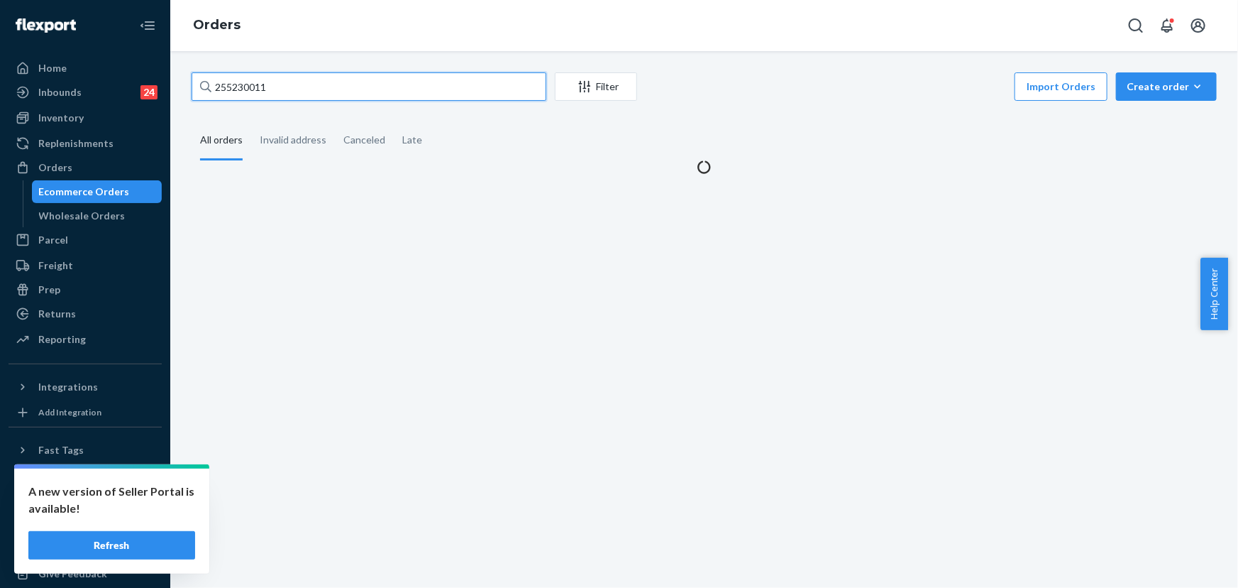
click at [282, 83] on input "255230011" at bounding box center [369, 86] width 355 height 28
paste input "74626"
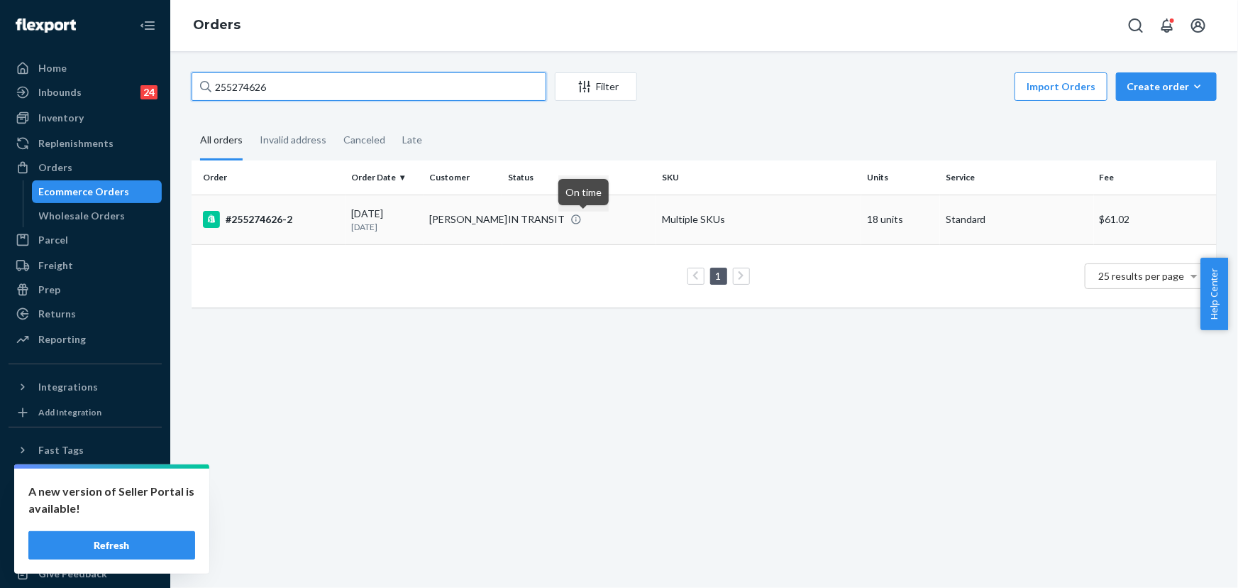
type input "255274626"
click at [565, 225] on div "IN TRANSIT" at bounding box center [536, 219] width 57 height 14
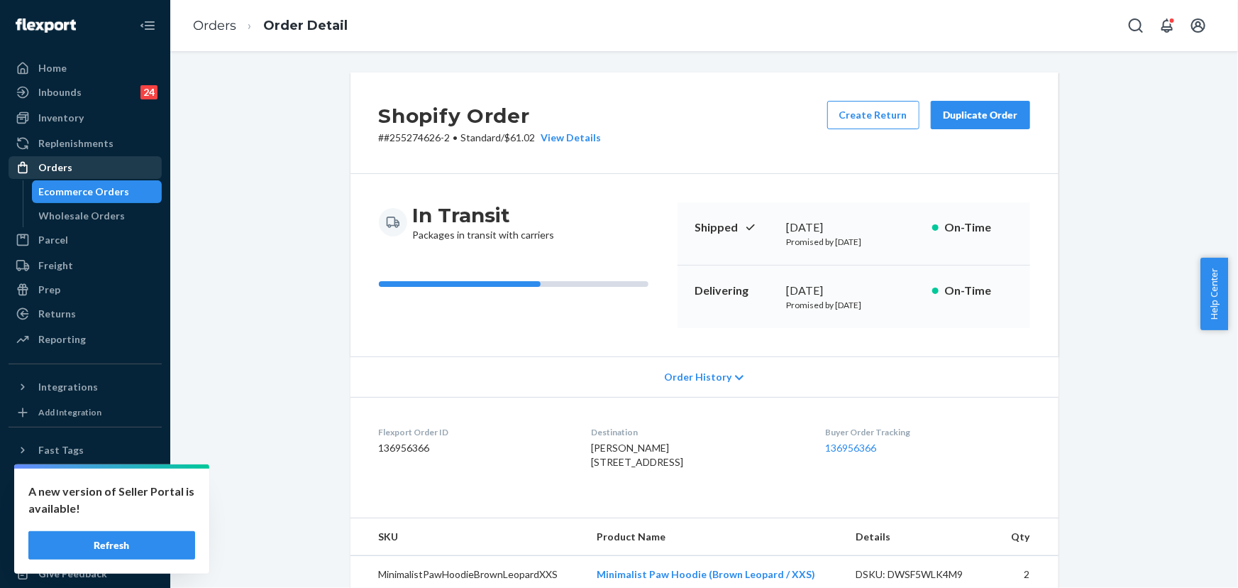
click at [75, 166] on div "Orders" at bounding box center [85, 168] width 150 height 20
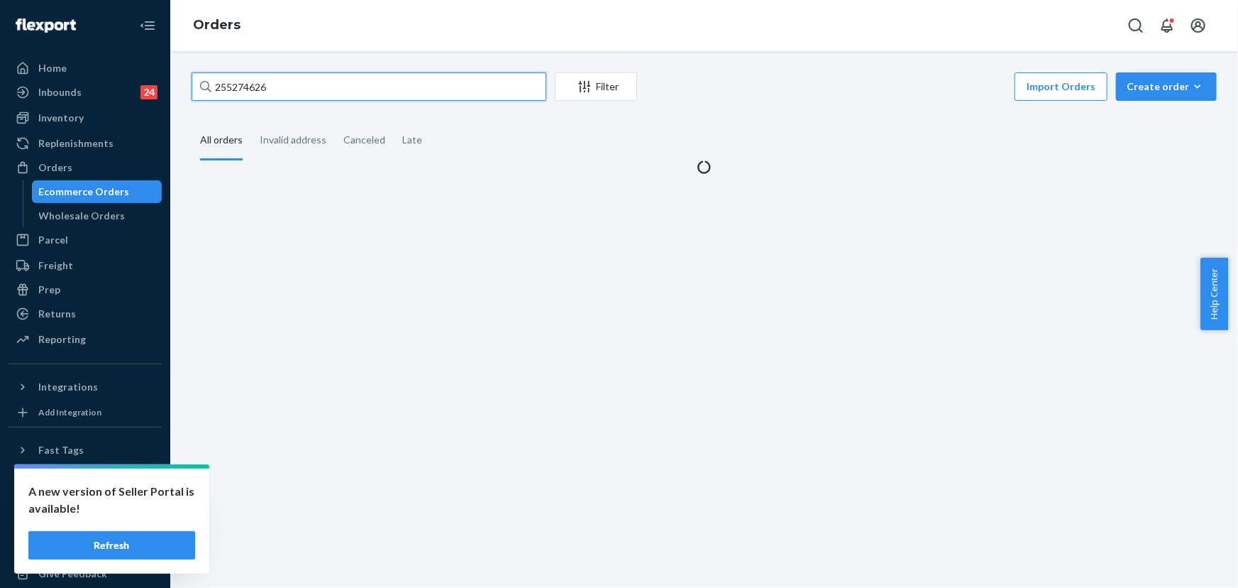
click at [321, 83] on input "255274626" at bounding box center [369, 86] width 355 height 28
paste input "165683"
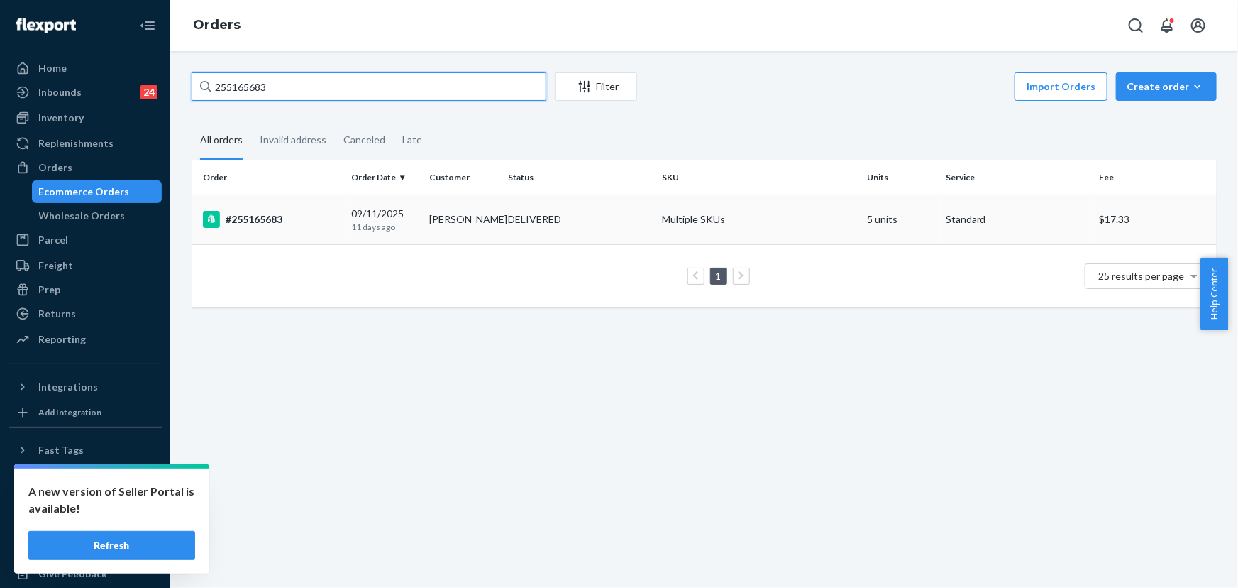
type input "255165683"
click at [487, 220] on td "Keisha Cross" at bounding box center [463, 219] width 79 height 50
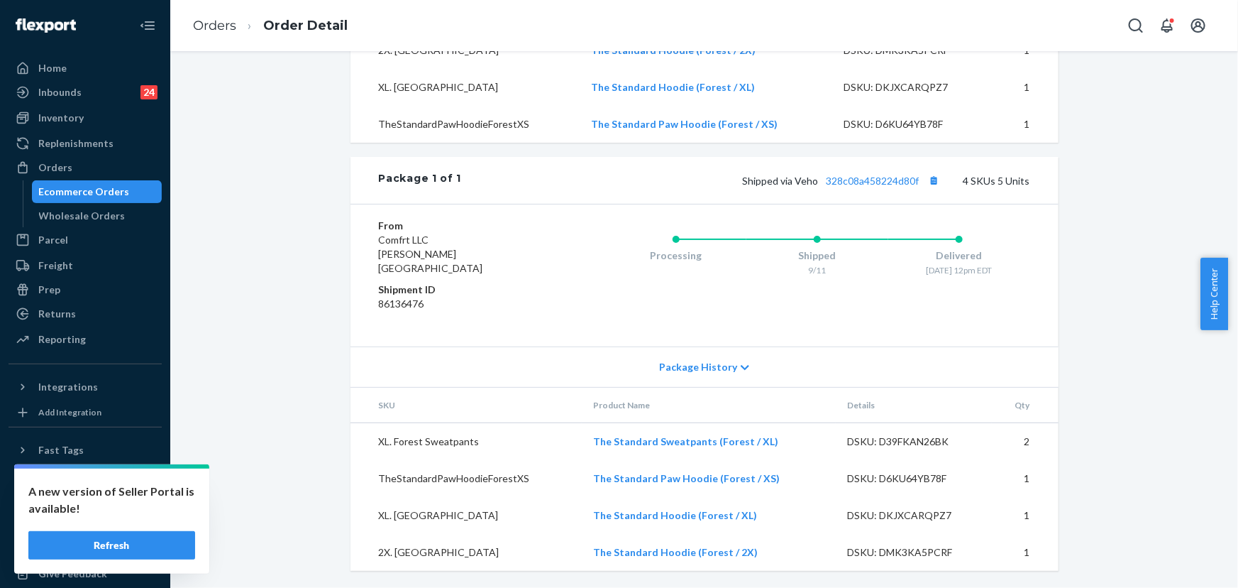
scroll to position [625, 0]
click at [60, 165] on div "Orders" at bounding box center [55, 167] width 34 height 14
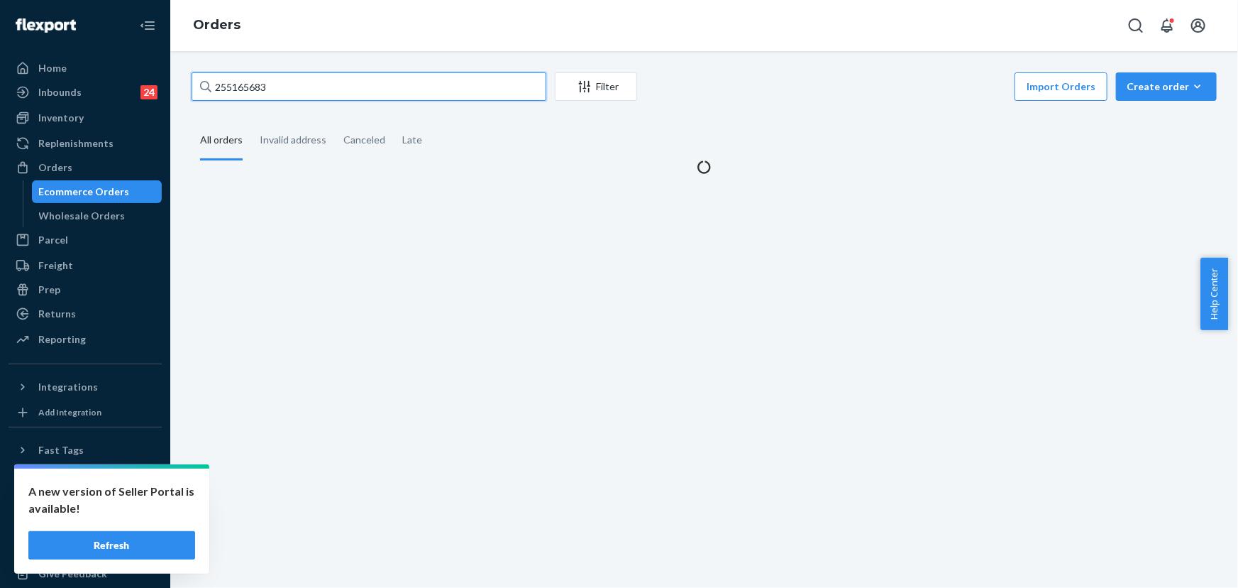
click at [271, 83] on input "255165683" at bounding box center [369, 86] width 355 height 28
paste input "4395972"
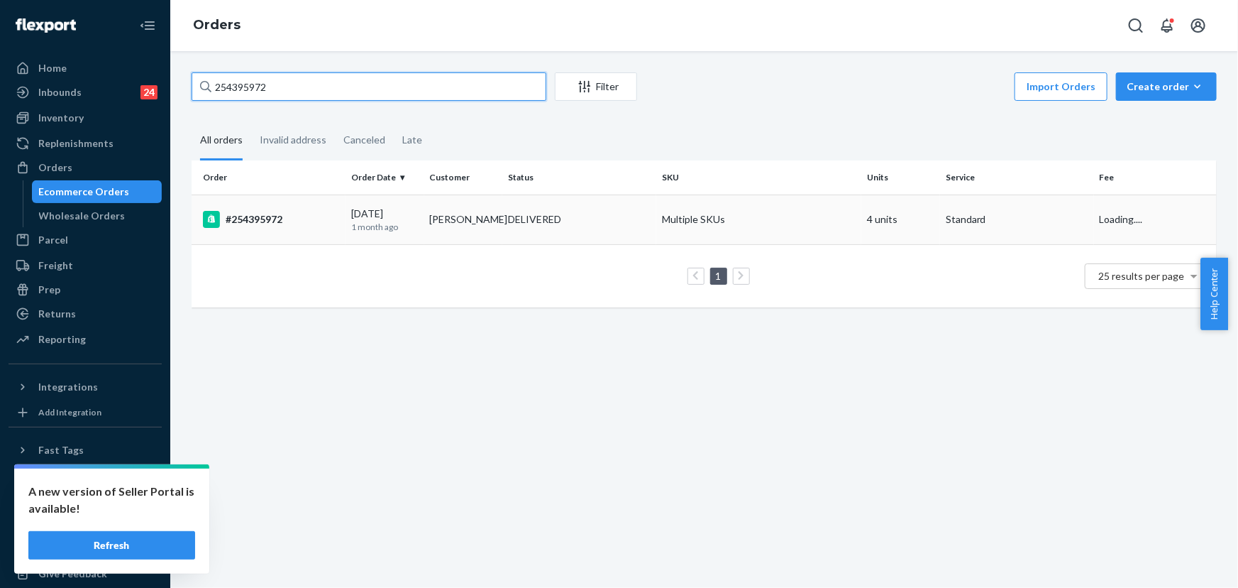
type input "254395972"
click at [617, 200] on td "DELIVERED" at bounding box center [579, 219] width 154 height 50
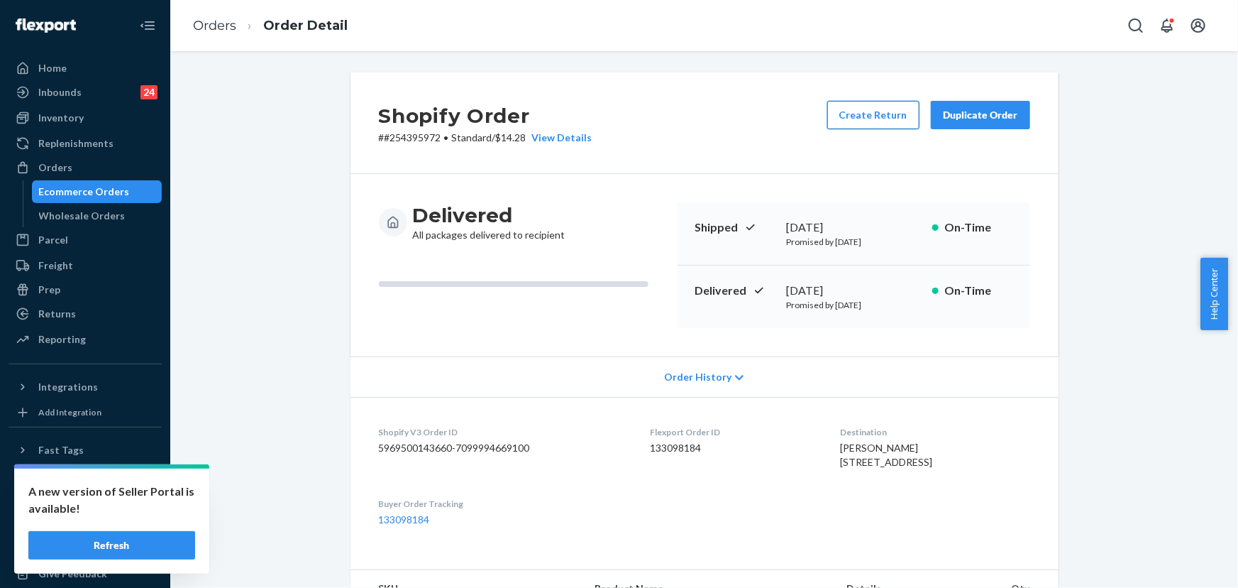
click at [876, 121] on button "Create Return" at bounding box center [873, 115] width 92 height 28
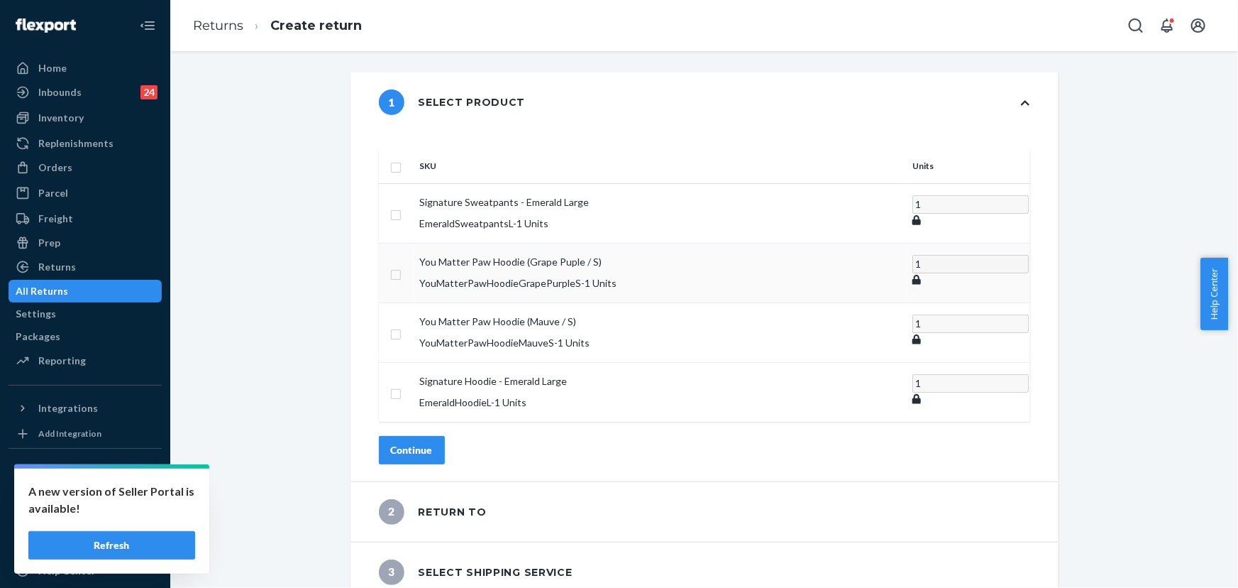
click at [414, 246] on td at bounding box center [396, 273] width 35 height 60
click at [402, 265] on input "checkbox" at bounding box center [395, 272] width 11 height 15
checkbox input "true"
click at [414, 248] on td at bounding box center [396, 272] width 35 height 59
click at [402, 324] on input "checkbox" at bounding box center [395, 331] width 11 height 15
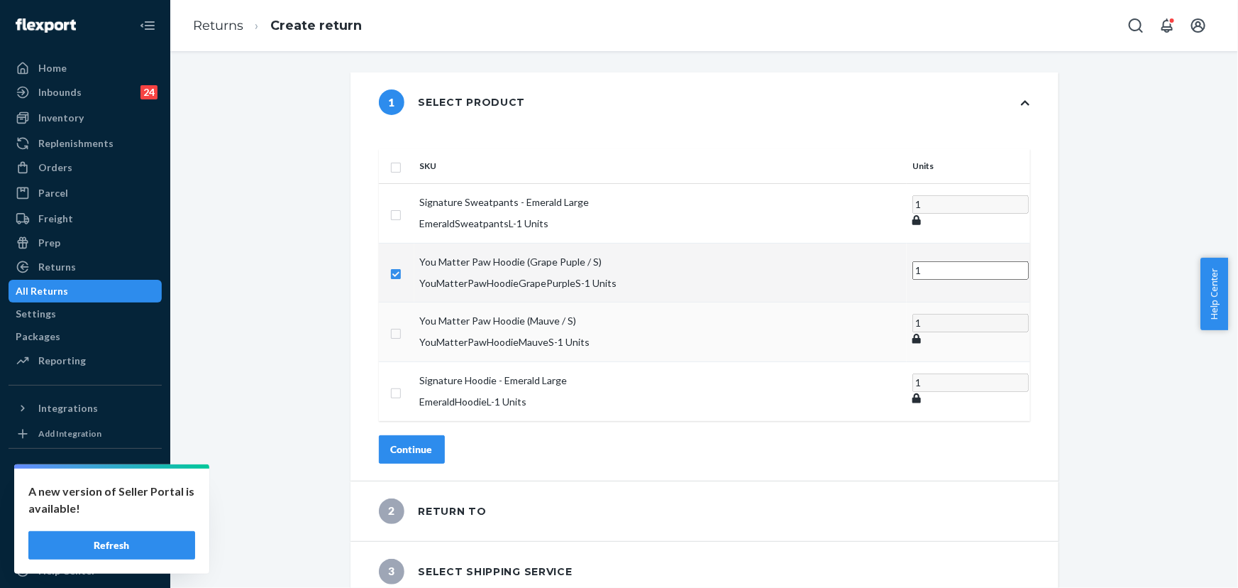
checkbox input "true"
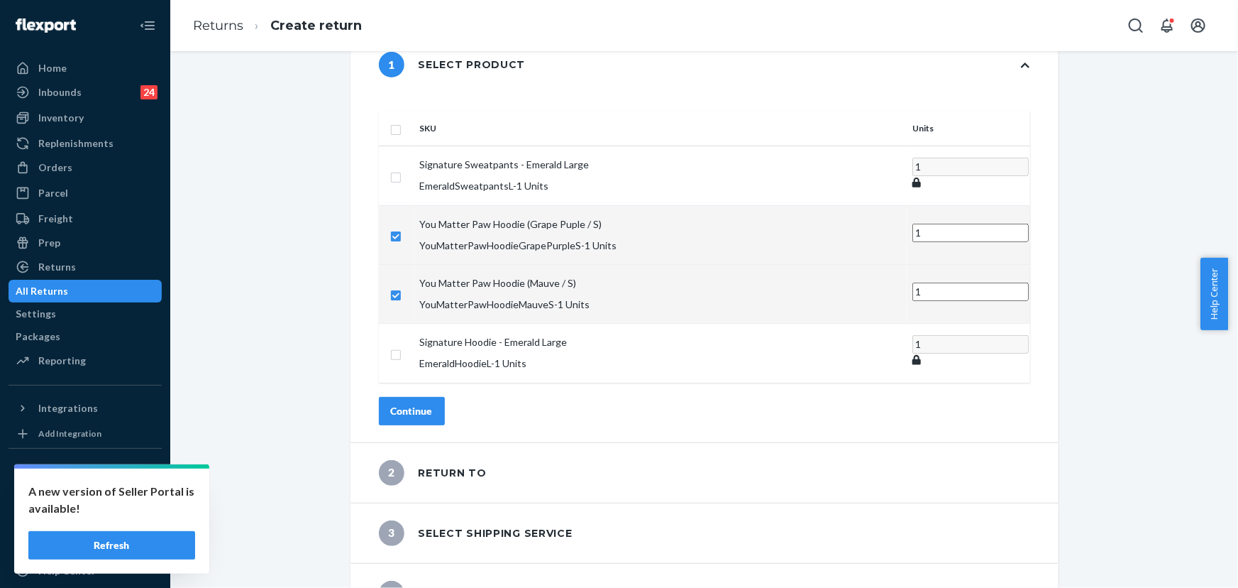
scroll to position [39, 0]
click at [445, 395] on button "Continue" at bounding box center [412, 409] width 66 height 28
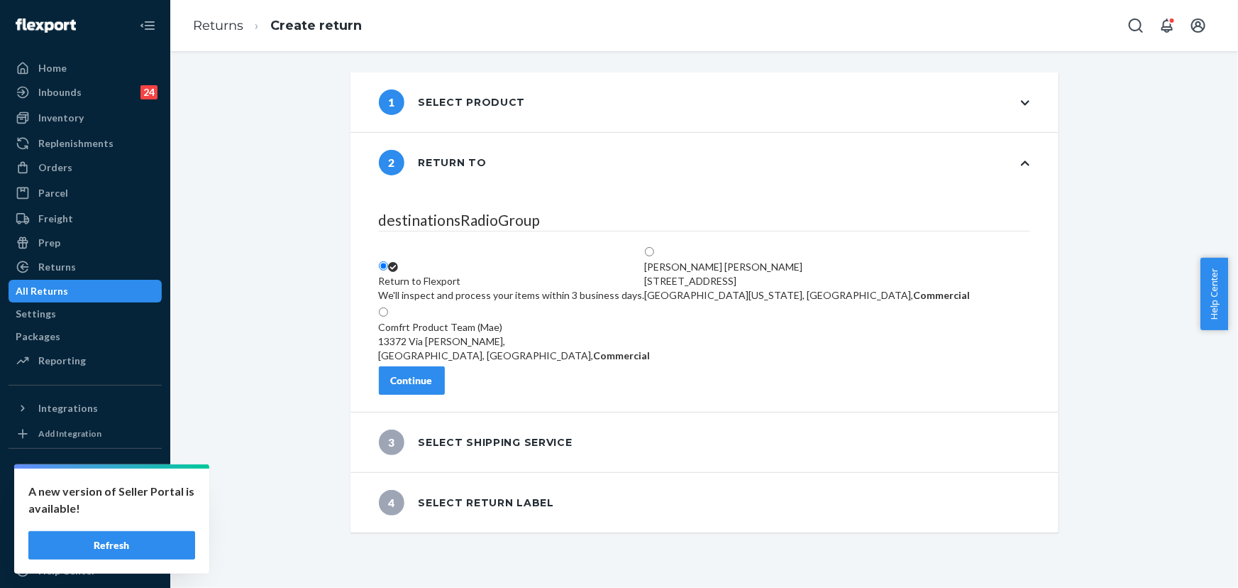
scroll to position [0, 0]
click at [445, 395] on button "Continue" at bounding box center [412, 380] width 66 height 28
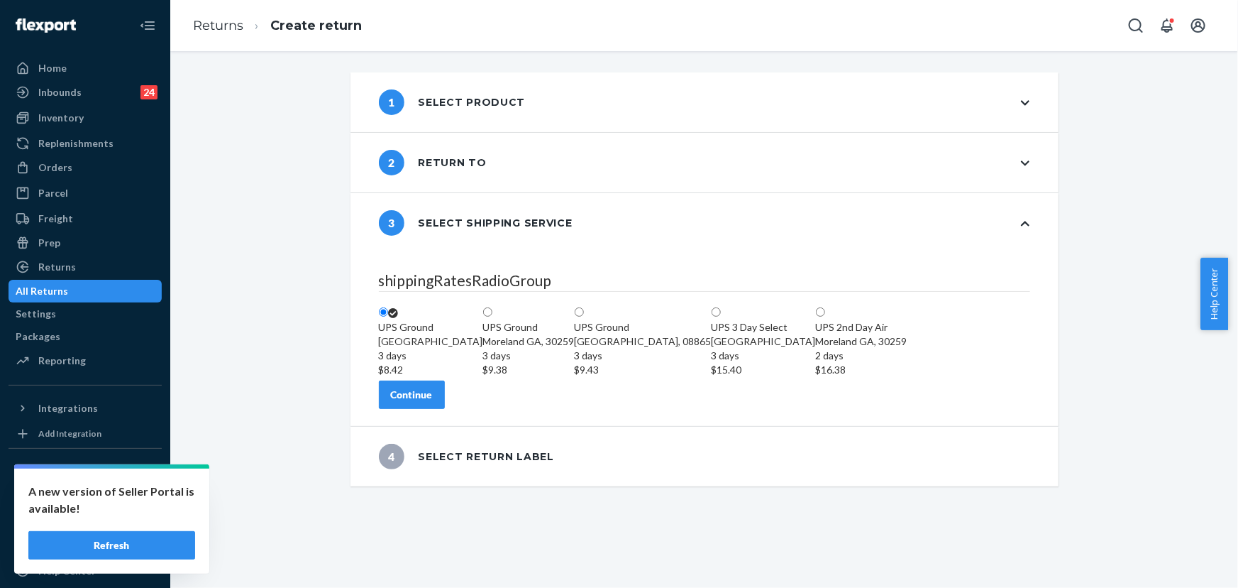
click at [433, 402] on div "Continue" at bounding box center [412, 394] width 42 height 14
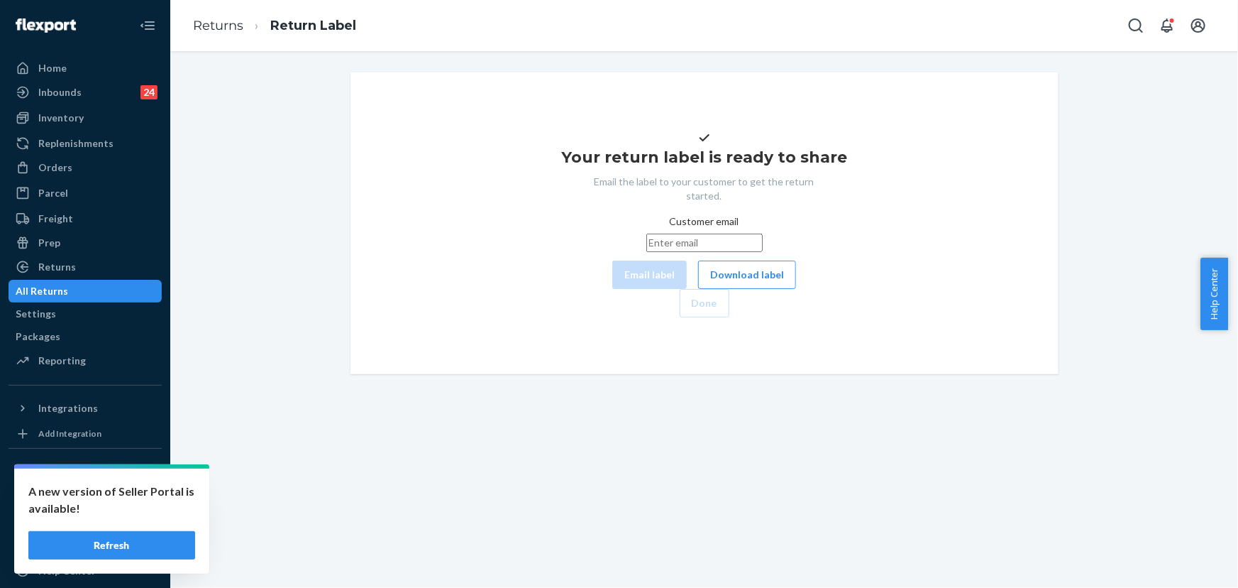
click at [646, 252] on input "Customer email" at bounding box center [704, 242] width 116 height 18
paste input "madelynnashworth@gmail.com"
type input "madelynnashworth@gmail.com"
click at [612, 289] on button "Email label" at bounding box center [649, 274] width 75 height 28
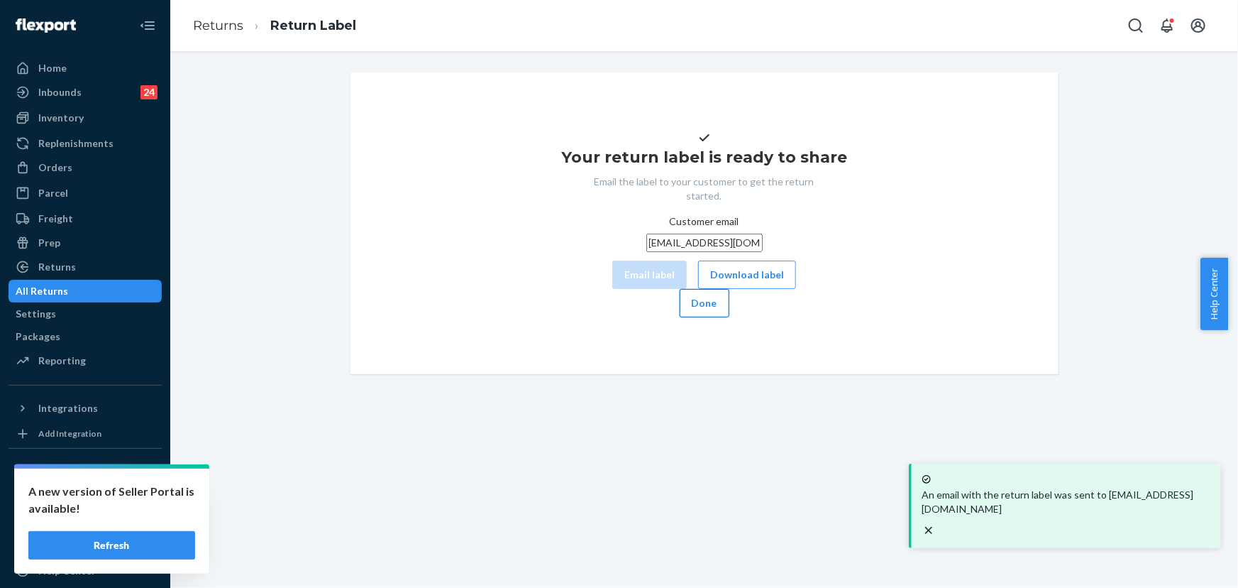
click at [729, 317] on button "Done" at bounding box center [705, 303] width 50 height 28
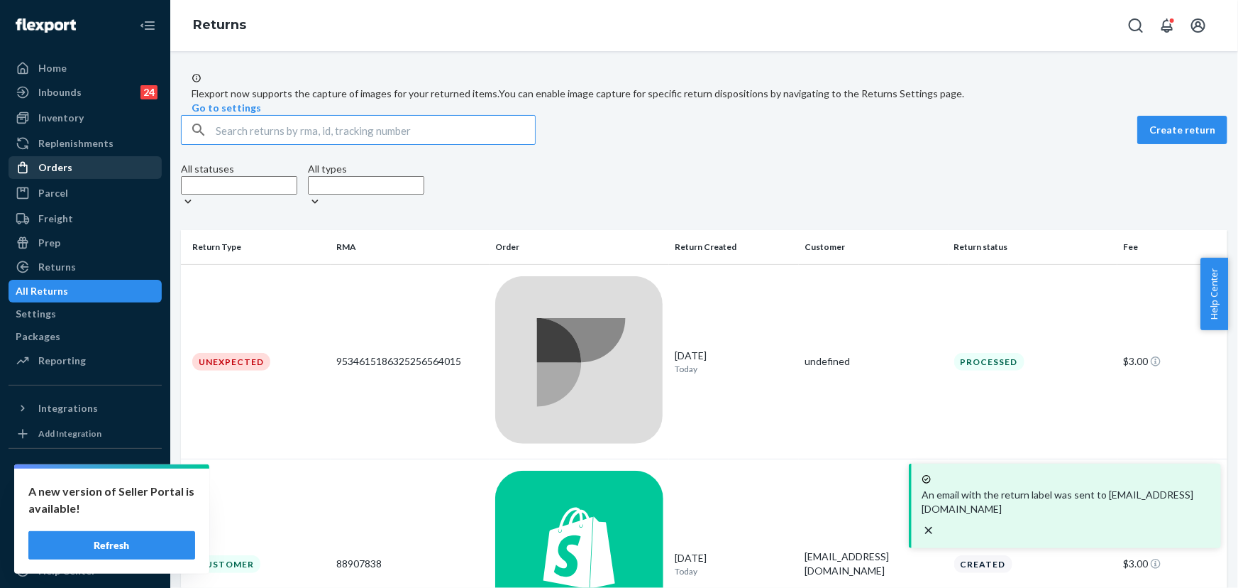
click at [88, 172] on div "Orders" at bounding box center [85, 168] width 150 height 20
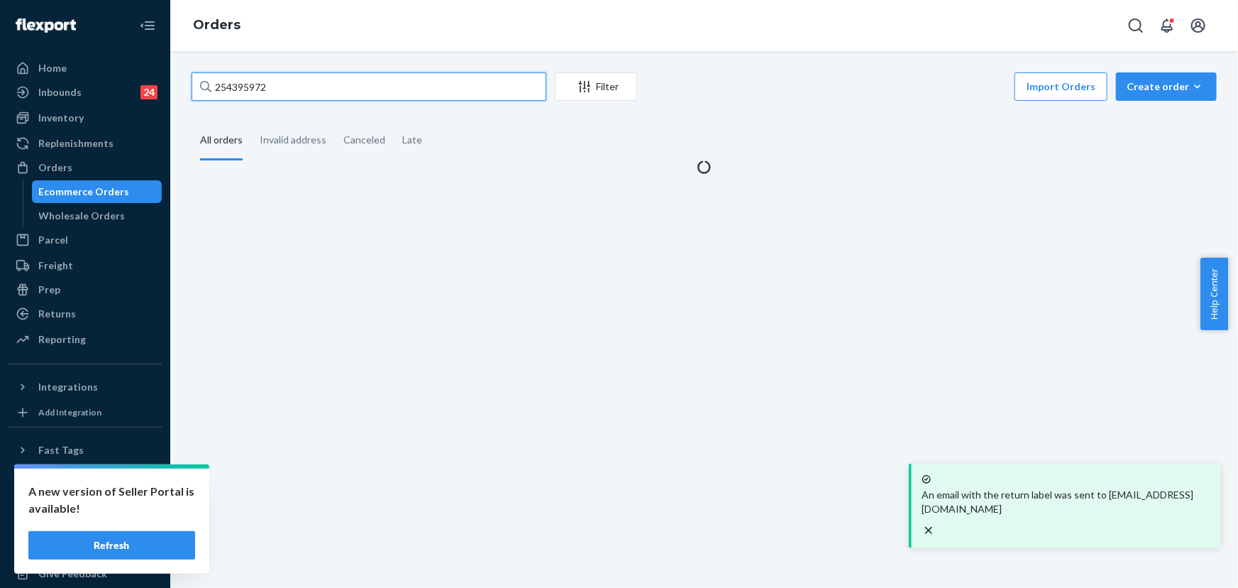
click at [265, 92] on input "254395972" at bounding box center [369, 86] width 355 height 28
paste input "5194673"
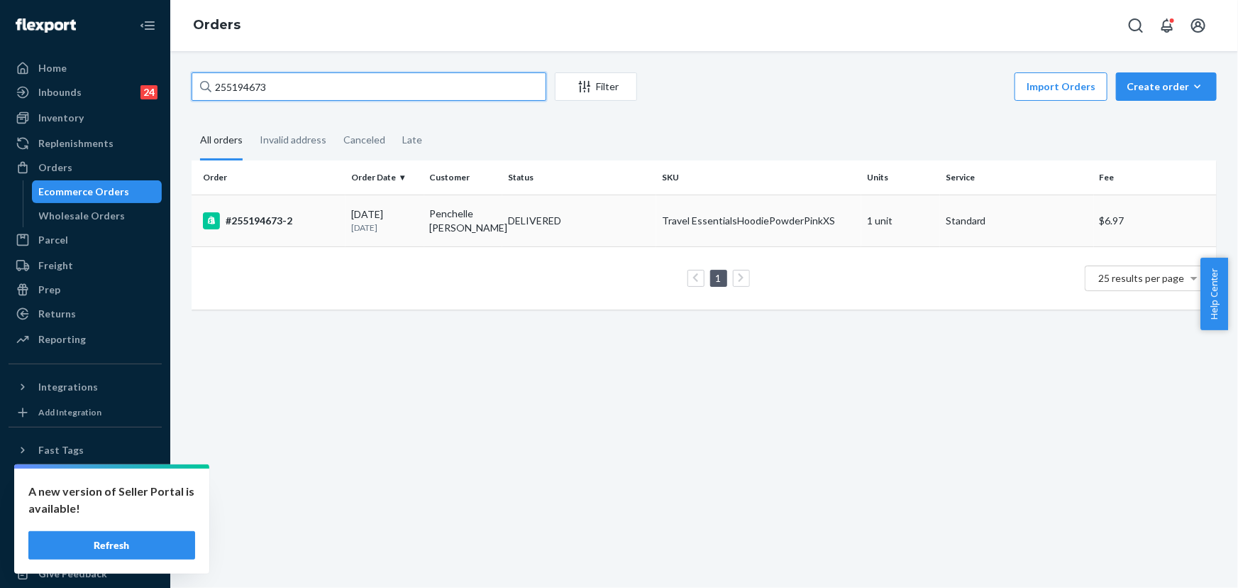
type input "255194673"
click at [551, 220] on div "DELIVERED" at bounding box center [534, 221] width 53 height 14
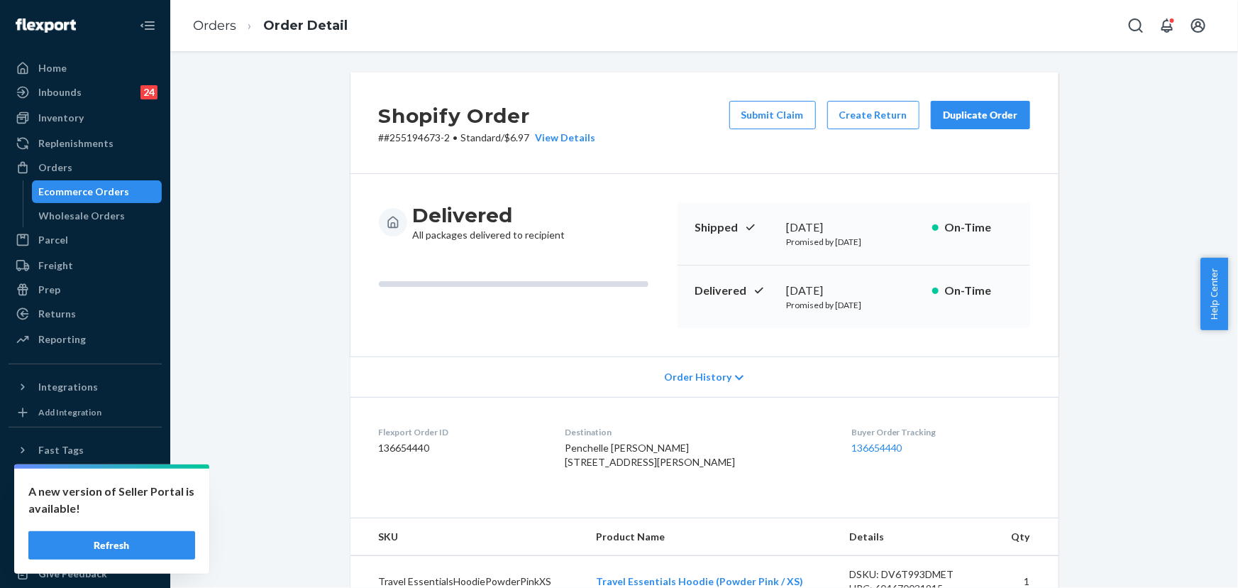
drag, startPoint x: 869, startPoint y: 291, endPoint x: 782, endPoint y: 292, distance: 86.6
click at [787, 292] on div "September 20, 2025" at bounding box center [854, 290] width 134 height 16
copy div "September 20, 2025"
click at [355, 5] on ol "Orders Order Detail" at bounding box center [270, 26] width 177 height 42
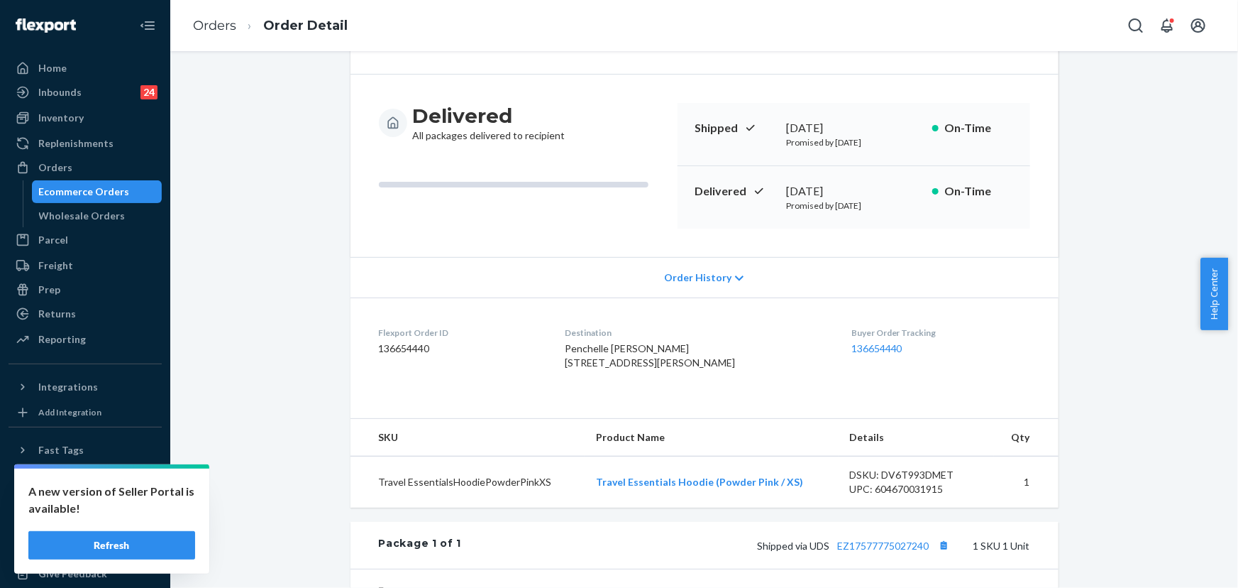
scroll to position [258, 0]
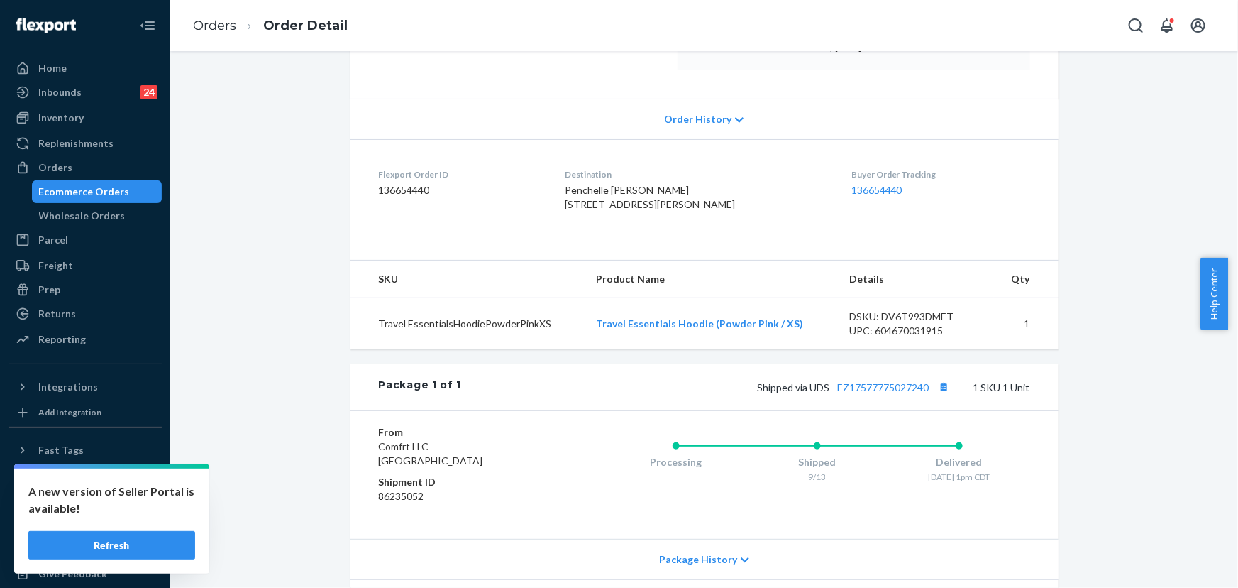
drag, startPoint x: 690, startPoint y: 214, endPoint x: 577, endPoint y: 204, distance: 113.3
click at [577, 204] on dl "Flexport Order ID 136654440 Destination Penchelle Mommaerts 1320 George St De P…" at bounding box center [705, 192] width 708 height 106
copy span "1320 George St De Pere, WI 54115-3527"
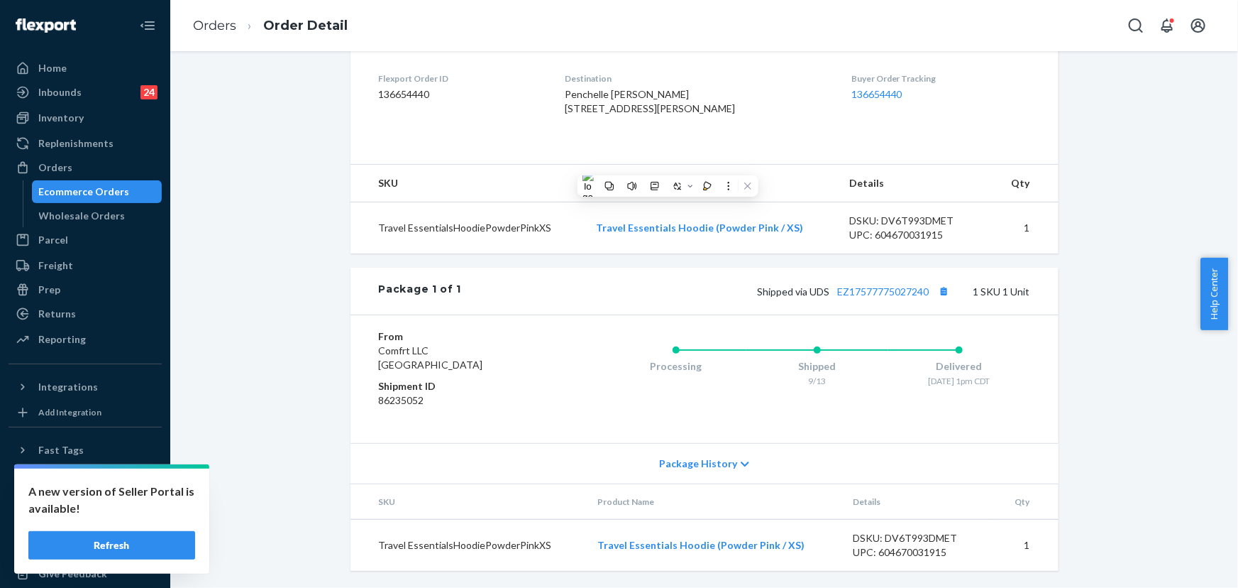
scroll to position [381, 0]
drag, startPoint x: 927, startPoint y: 291, endPoint x: 807, endPoint y: 293, distance: 119.2
click at [807, 293] on span "Shipped via UDS EZ17577775027240" at bounding box center [856, 291] width 196 height 12
copy span "UDS EZ17577775027240"
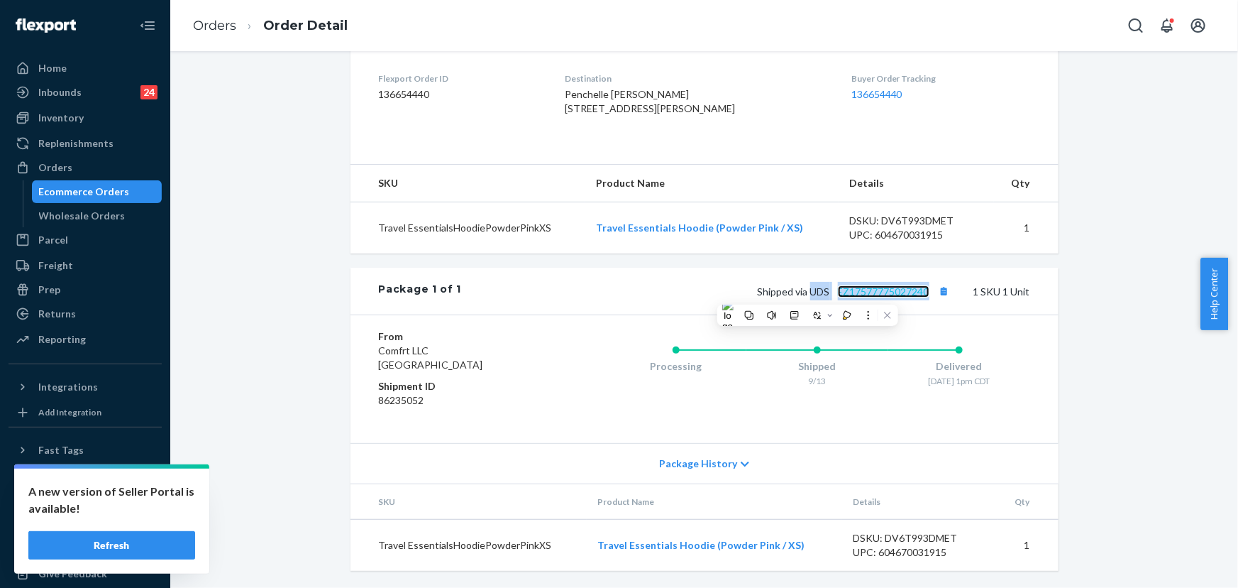
drag, startPoint x: 880, startPoint y: 291, endPoint x: 373, endPoint y: 0, distance: 584.2
click at [880, 291] on link "EZ17577775027240" at bounding box center [884, 291] width 92 height 12
drag, startPoint x: 660, startPoint y: 96, endPoint x: 632, endPoint y: 96, distance: 28.4
click at [632, 96] on span "Penchelle Mommaerts 1320 George St De Pere, WI 54115-3527 US" at bounding box center [650, 101] width 170 height 26
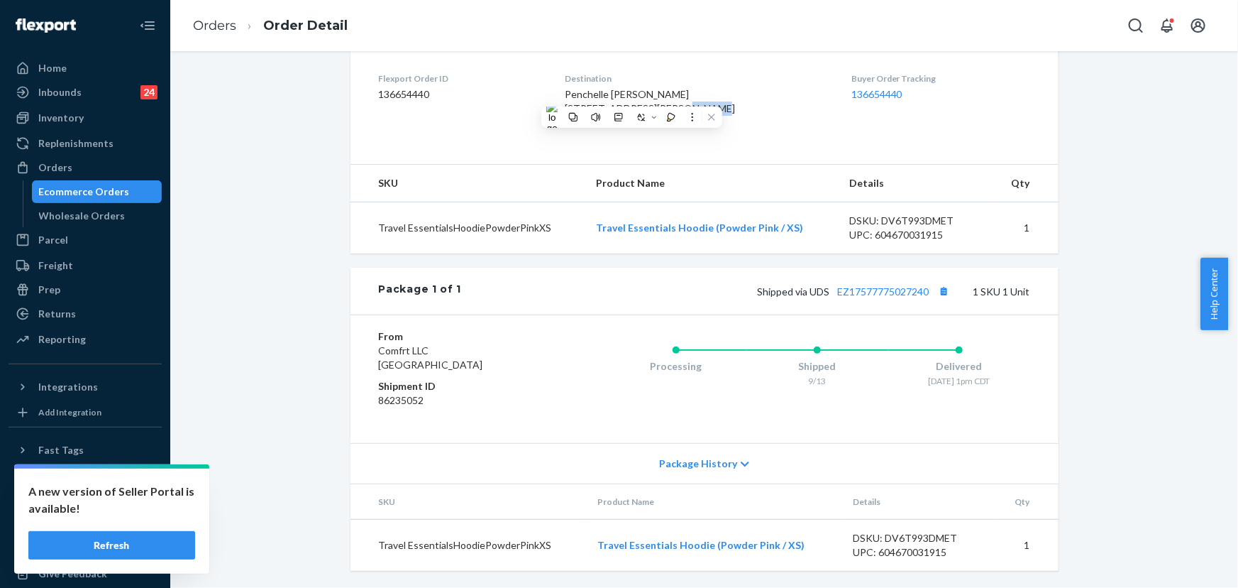
click at [637, 94] on span "Penchelle Mommaerts 1320 George St De Pere, WI 54115-3527 US" at bounding box center [650, 101] width 170 height 26
click at [661, 94] on span "Penchelle Mommaerts 1320 George St De Pere, WI 54115-3527 US" at bounding box center [650, 101] width 170 height 26
drag, startPoint x: 660, startPoint y: 94, endPoint x: 633, endPoint y: 94, distance: 27.0
click at [633, 94] on span "Penchelle Mommaerts 1320 George St De Pere, WI 54115-3527 US" at bounding box center [650, 101] width 170 height 26
copy span "54115"
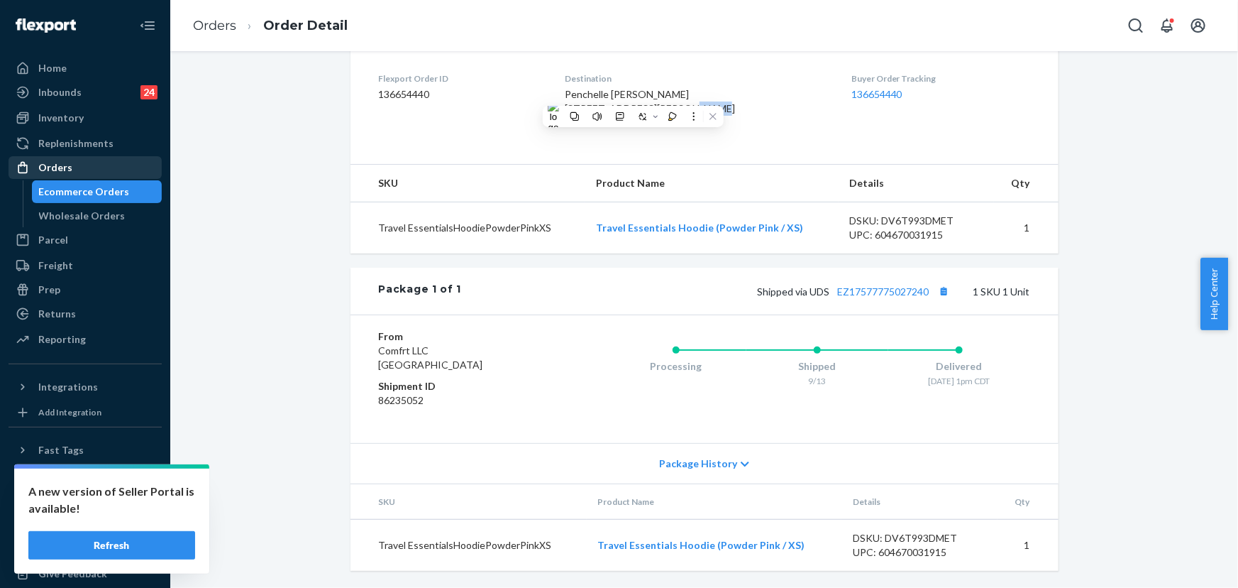
click at [84, 170] on div "Orders" at bounding box center [85, 168] width 150 height 20
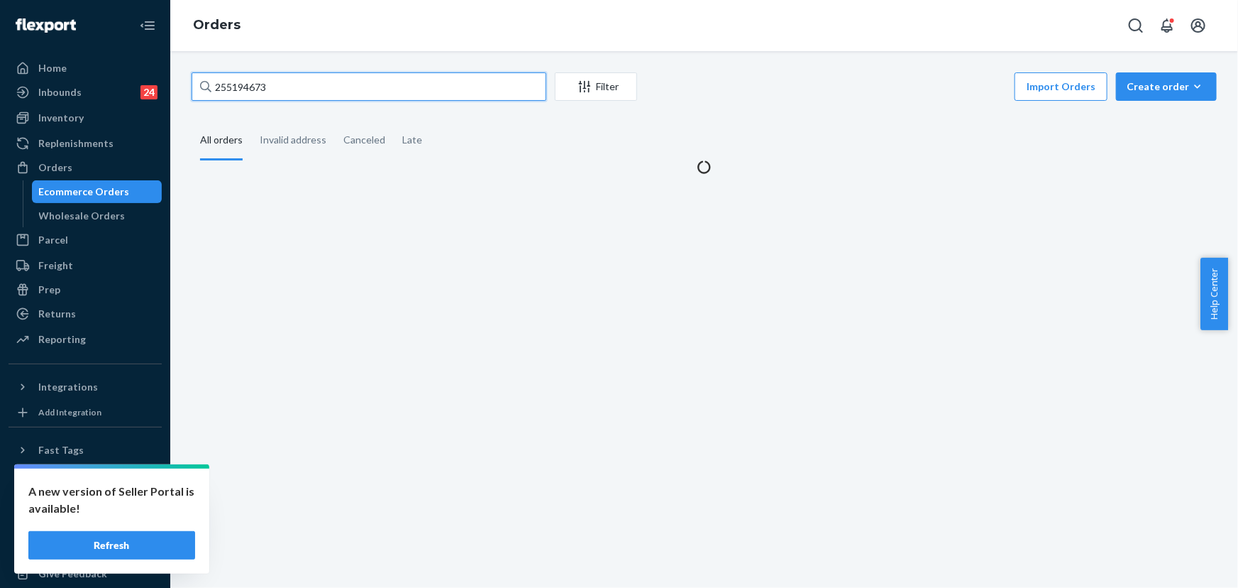
click at [271, 82] on input "255194673" at bounding box center [369, 86] width 355 height 28
paste input "226210"
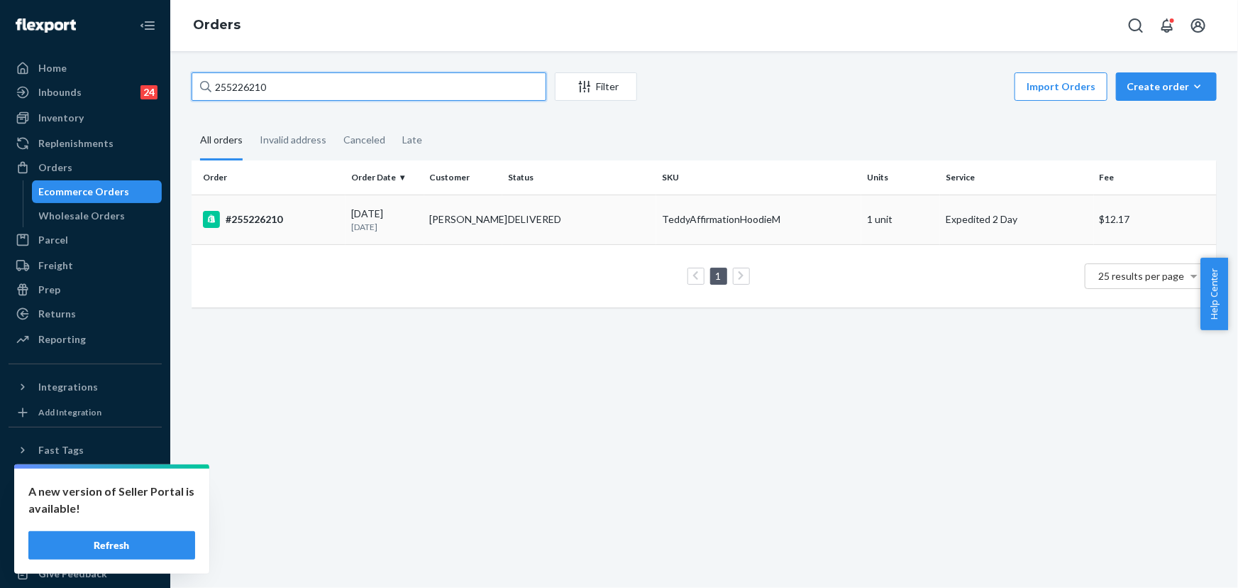
type input "255226210"
click at [518, 221] on div "DELIVERED" at bounding box center [534, 219] width 53 height 14
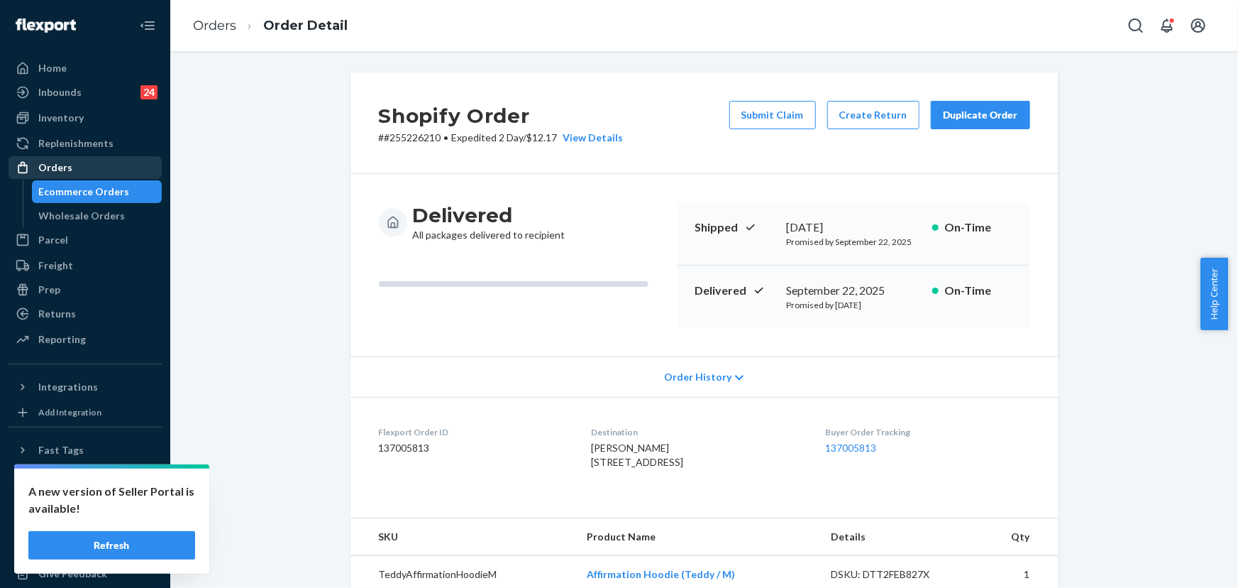
click at [102, 165] on div "Orders" at bounding box center [85, 168] width 150 height 20
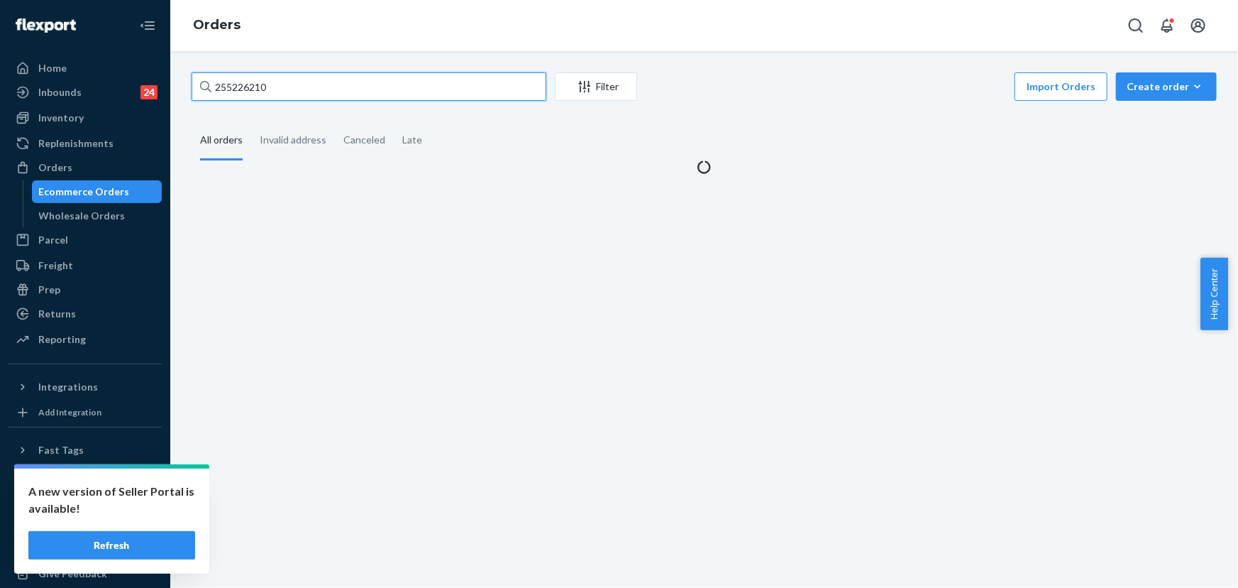
click at [299, 92] on input "255226210" at bounding box center [369, 86] width 355 height 28
paste input "1901246"
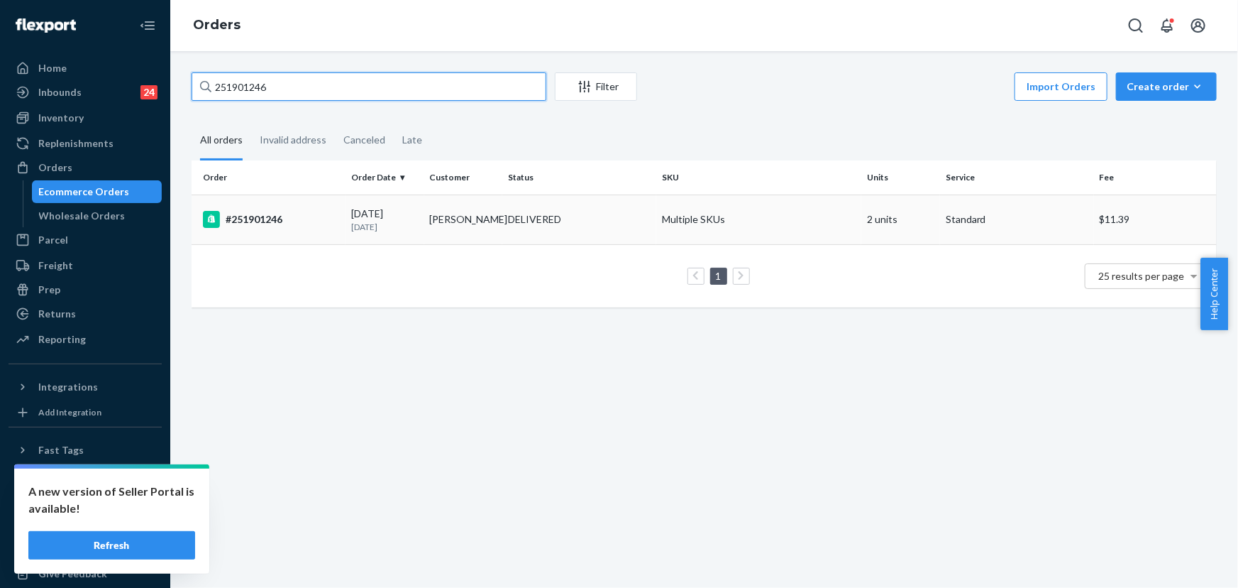
type input "251901246"
click at [508, 217] on div "DELIVERED" at bounding box center [534, 219] width 53 height 14
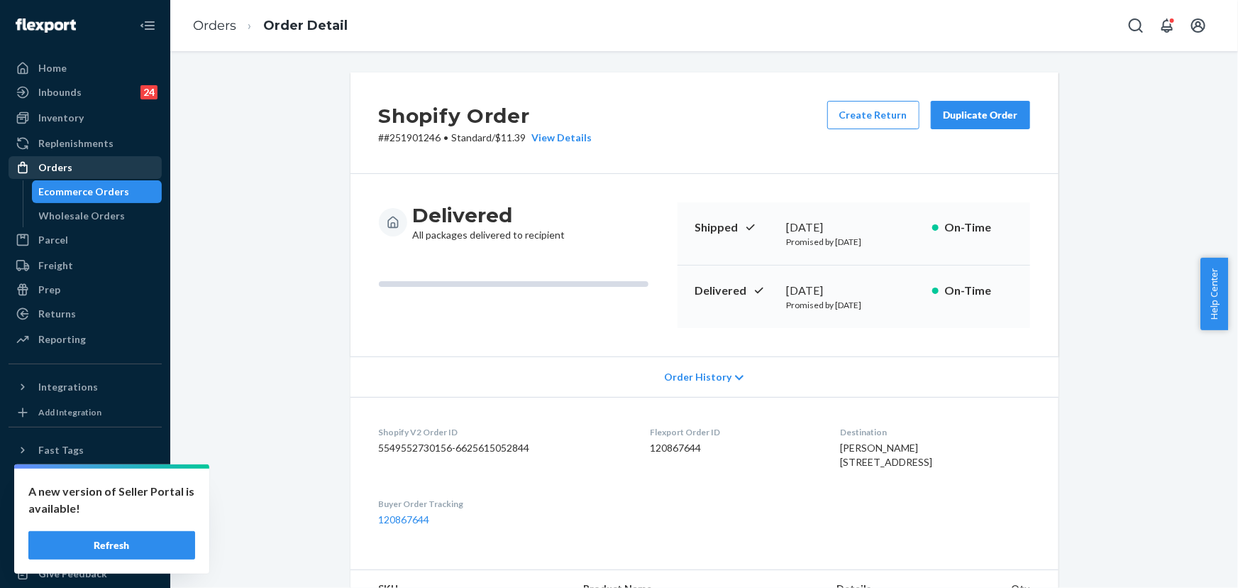
click at [83, 172] on div "Orders" at bounding box center [85, 168] width 150 height 20
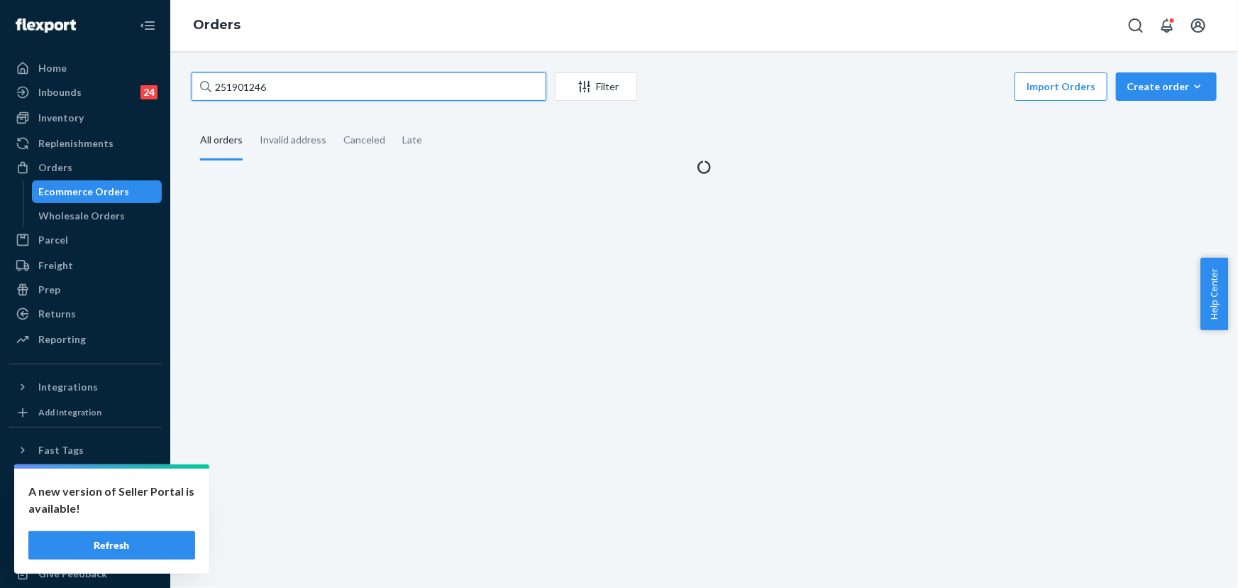
click at [322, 82] on input "251901246" at bounding box center [369, 86] width 355 height 28
paste input "5172237"
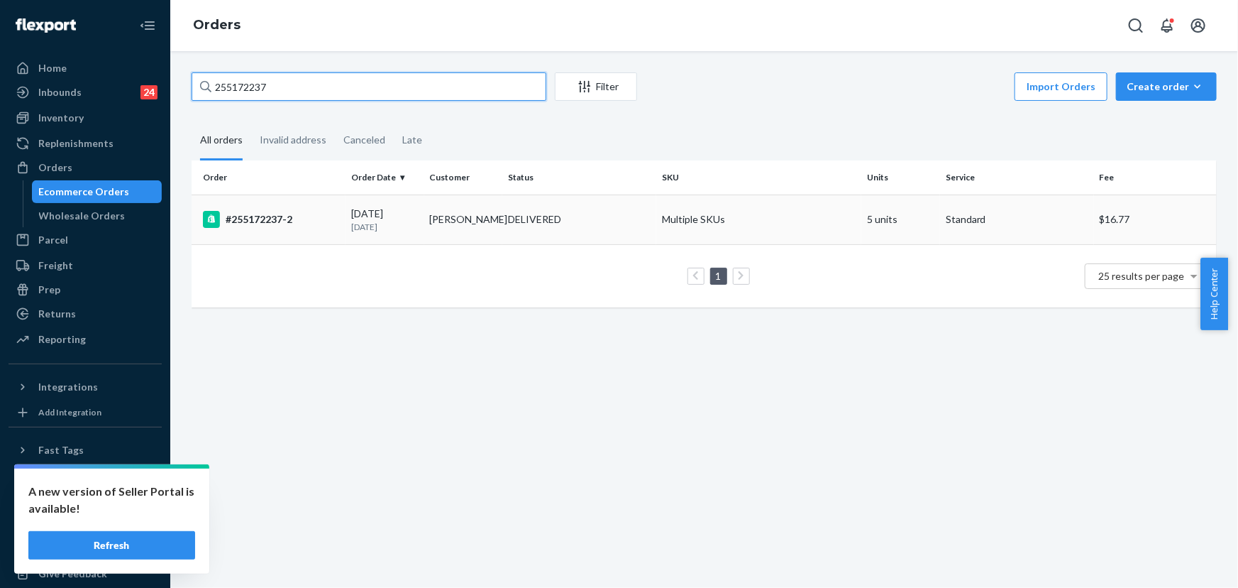
type input "255172237"
click at [561, 214] on div "DELIVERED" at bounding box center [534, 219] width 53 height 14
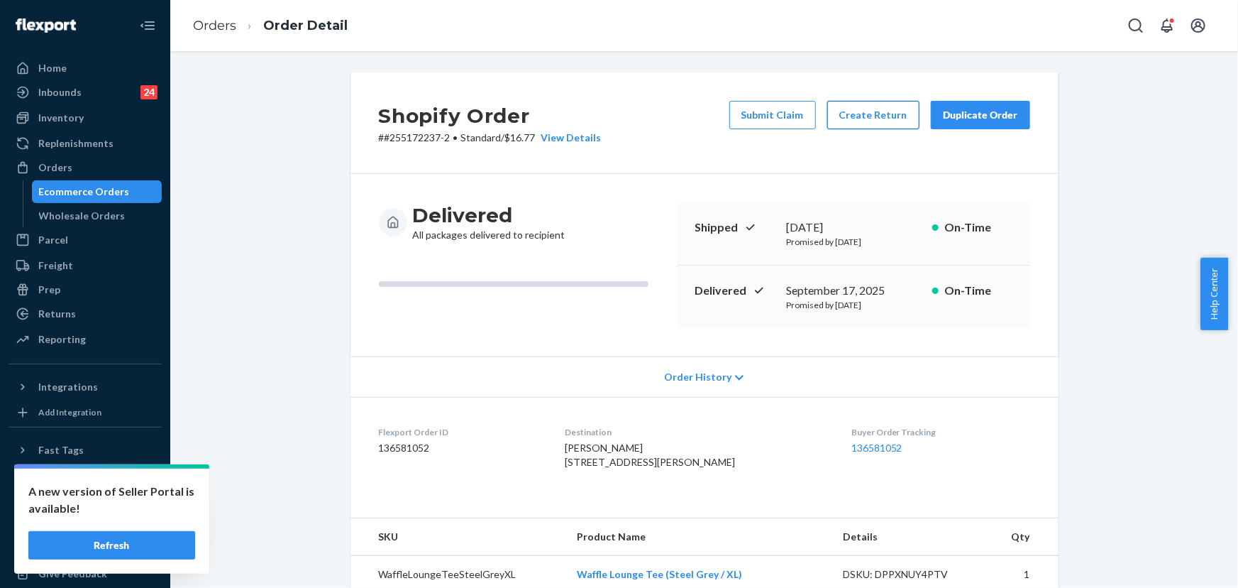
click at [861, 114] on button "Create Return" at bounding box center [873, 115] width 92 height 28
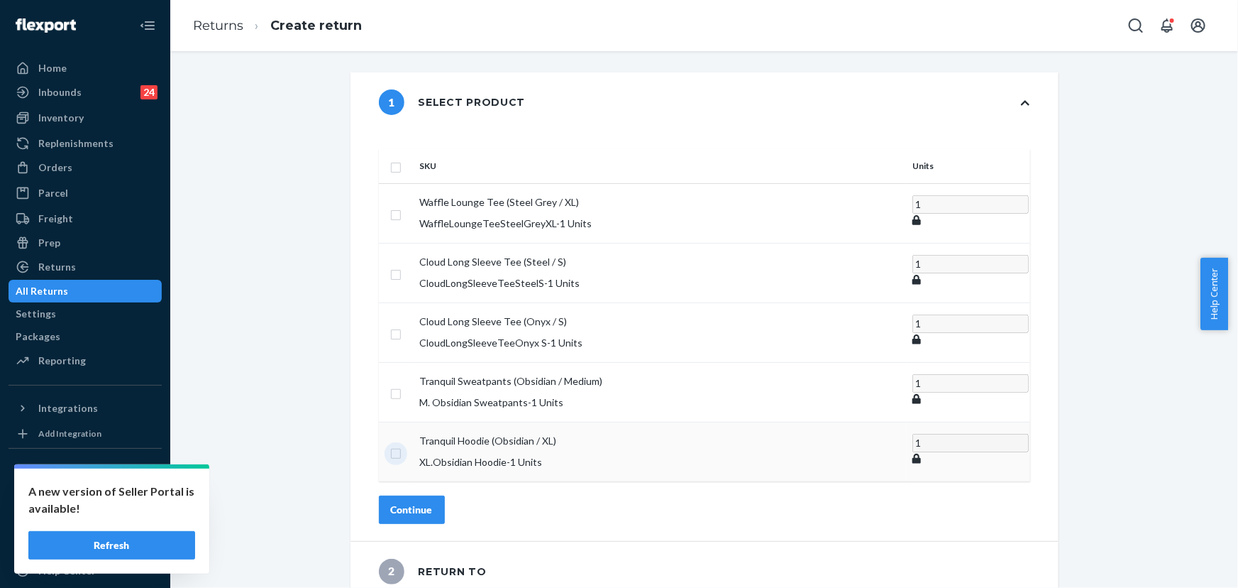
click at [402, 444] on input "checkbox" at bounding box center [395, 451] width 11 height 15
checkbox input "true"
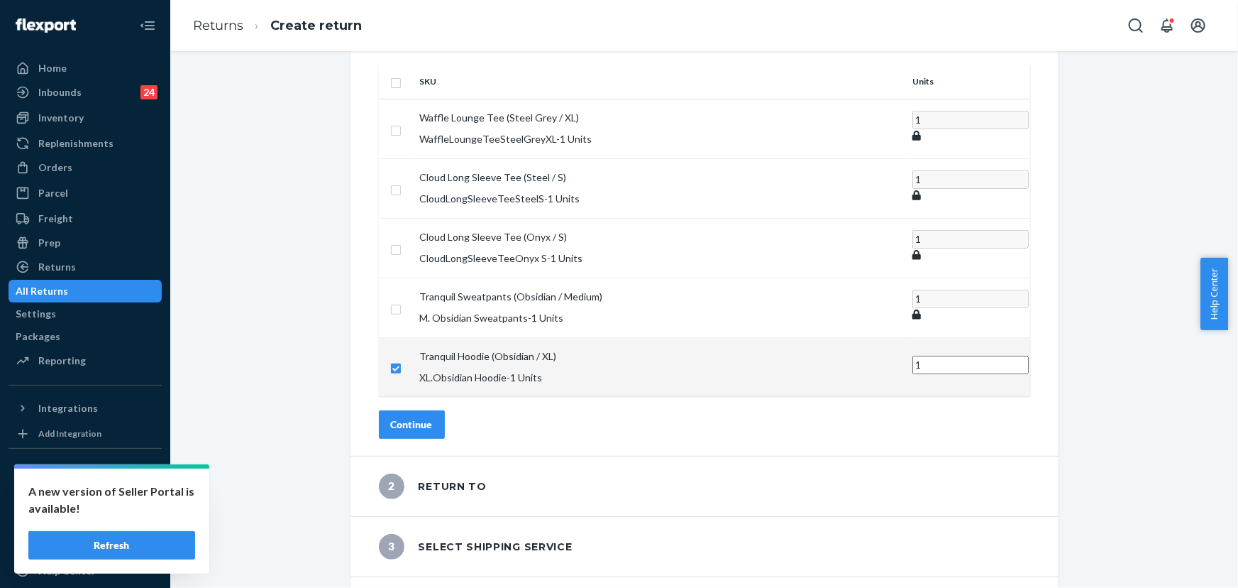
scroll to position [94, 0]
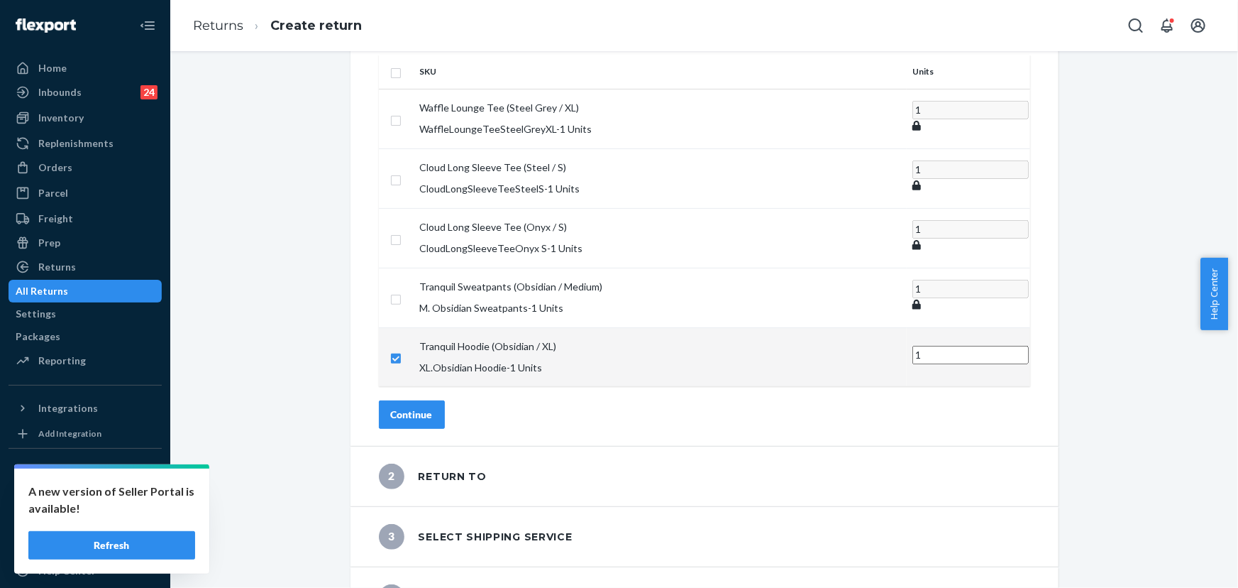
click at [433, 407] on div "Continue" at bounding box center [412, 414] width 42 height 14
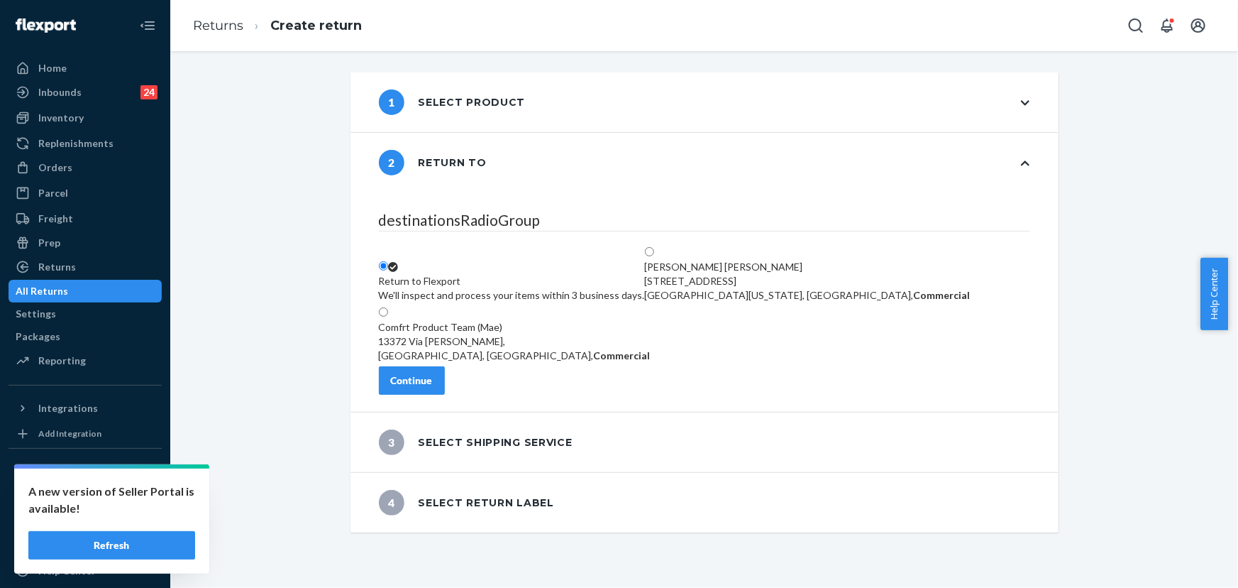
click at [433, 387] on div "Continue" at bounding box center [412, 380] width 42 height 14
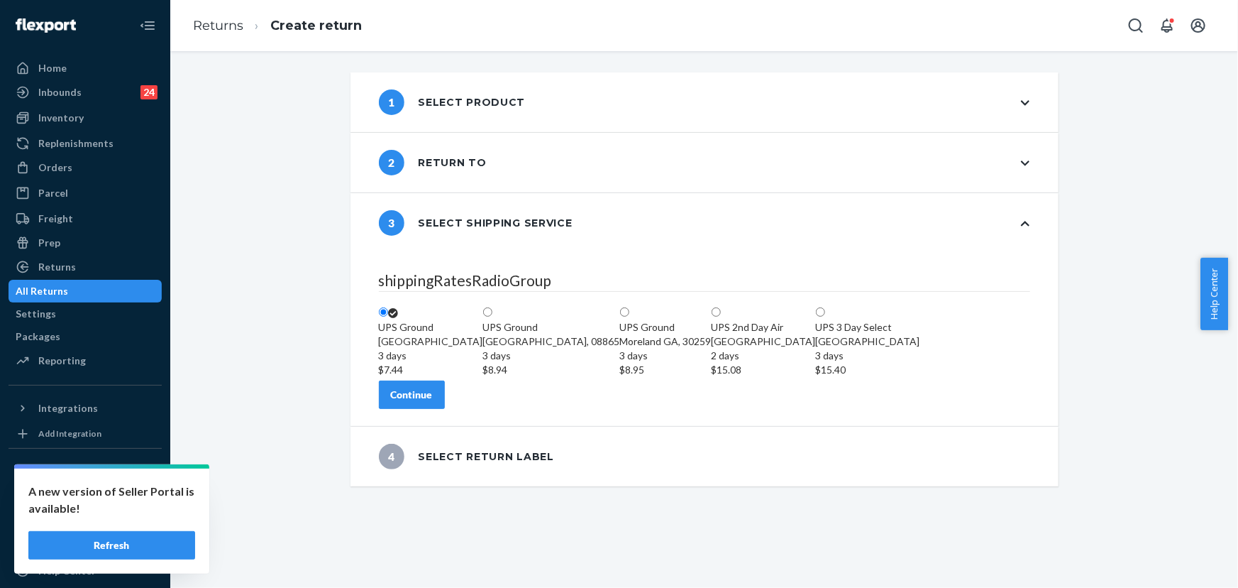
click at [445, 409] on button "Continue" at bounding box center [412, 394] width 66 height 28
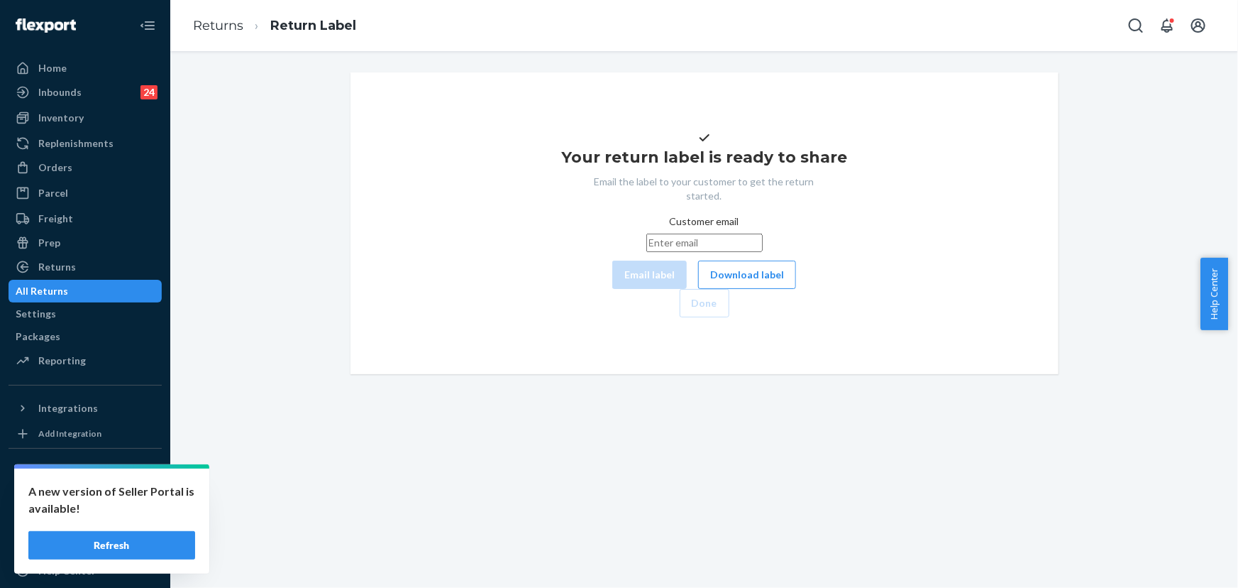
click at [646, 252] on input "Customer email" at bounding box center [704, 242] width 116 height 18
paste input "linsey.fox1977@gmail.com"
type input "linsey.fox1977@gmail.com"
click at [612, 289] on button "Email label" at bounding box center [649, 274] width 75 height 28
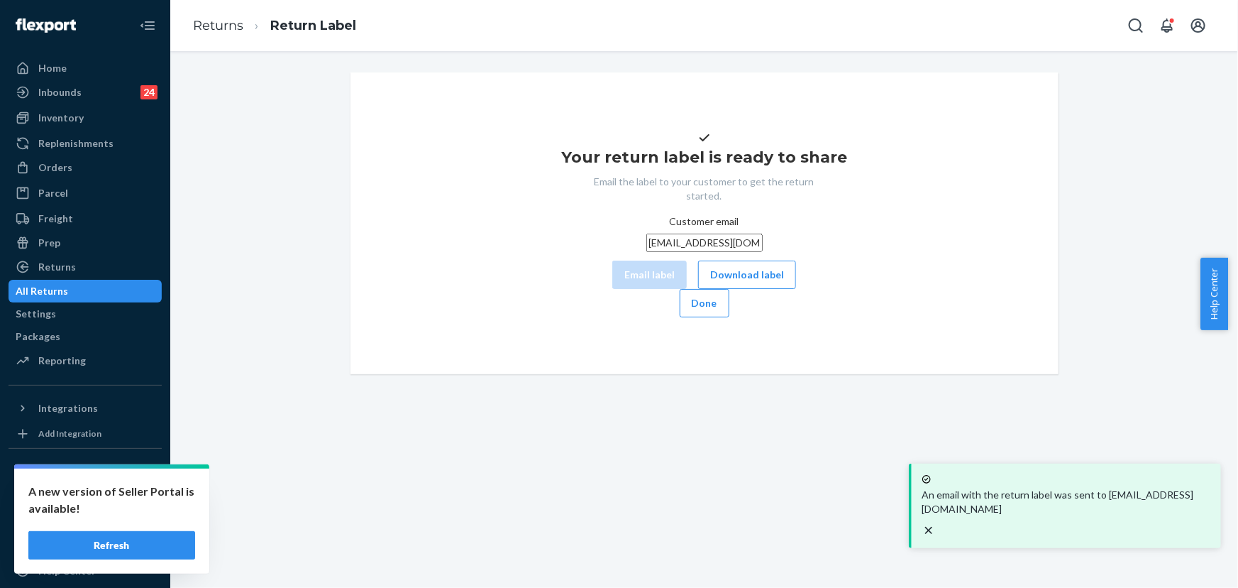
drag, startPoint x: 1009, startPoint y: 389, endPoint x: 795, endPoint y: 270, distance: 244.9
click at [729, 317] on button "Done" at bounding box center [705, 303] width 50 height 28
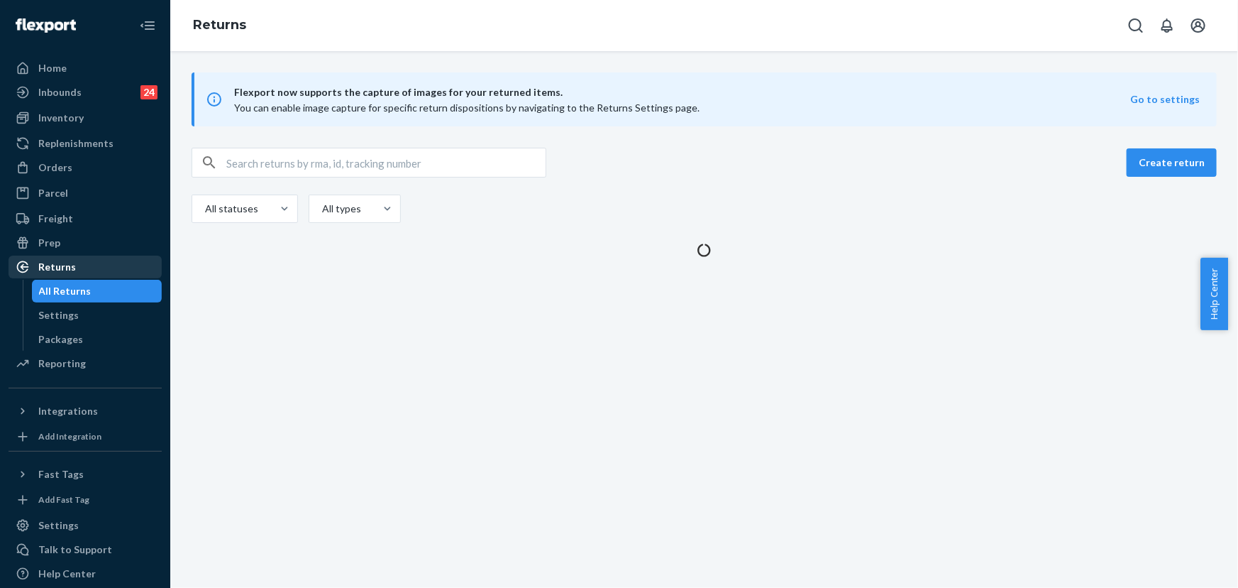
click at [62, 264] on div "Returns" at bounding box center [57, 267] width 38 height 14
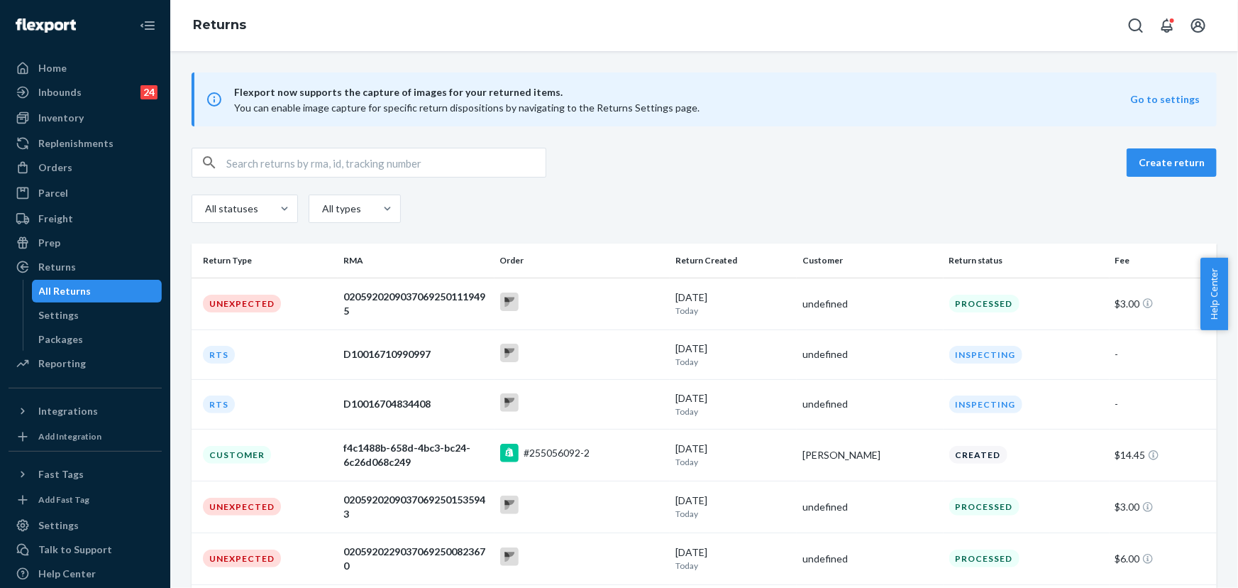
drag, startPoint x: 297, startPoint y: 177, endPoint x: 294, endPoint y: 155, distance: 21.6
click at [297, 175] on div at bounding box center [369, 163] width 355 height 30
click at [294, 155] on input "text" at bounding box center [385, 162] width 319 height 28
paste input "[PERSON_NAME]"
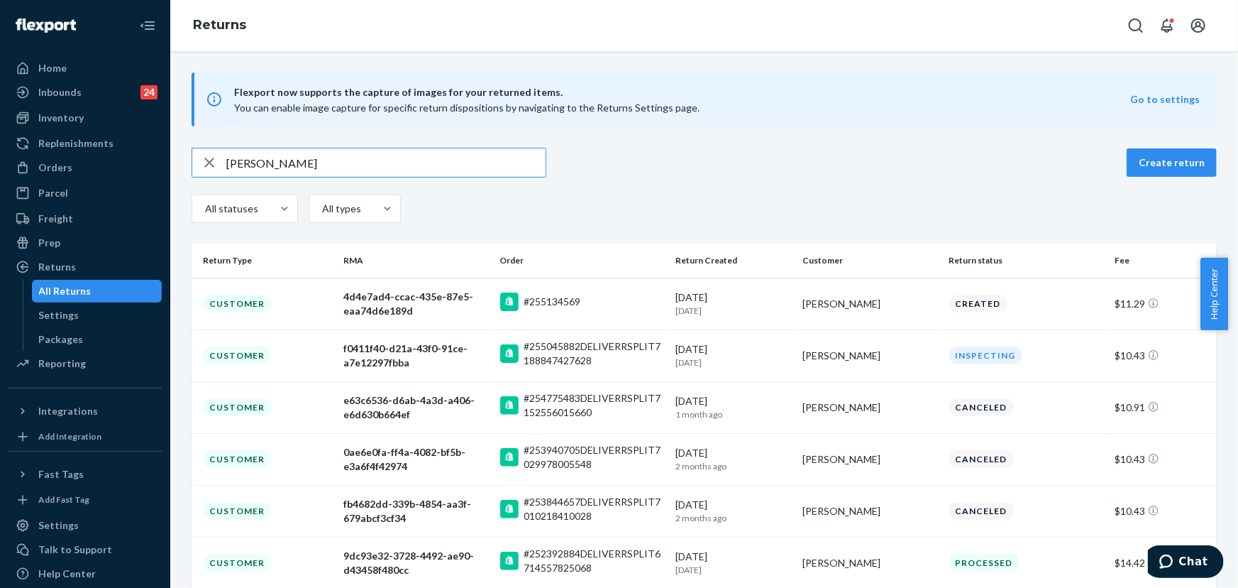
type input "[PERSON_NAME]"
click at [823, 356] on div "[PERSON_NAME]" at bounding box center [870, 355] width 135 height 14
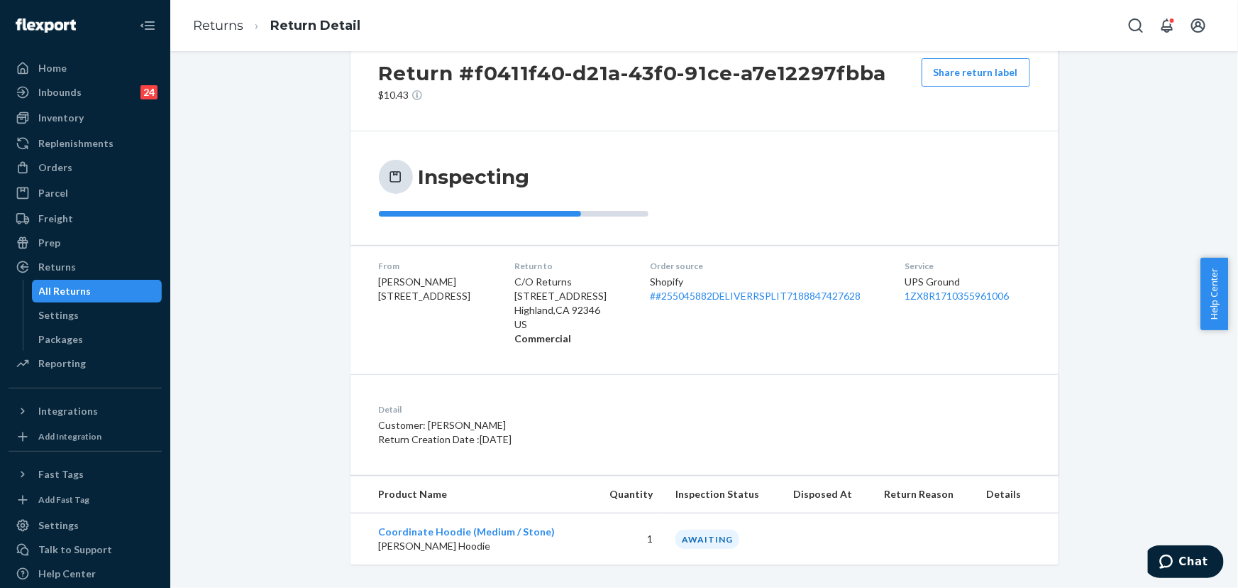
scroll to position [54, 0]
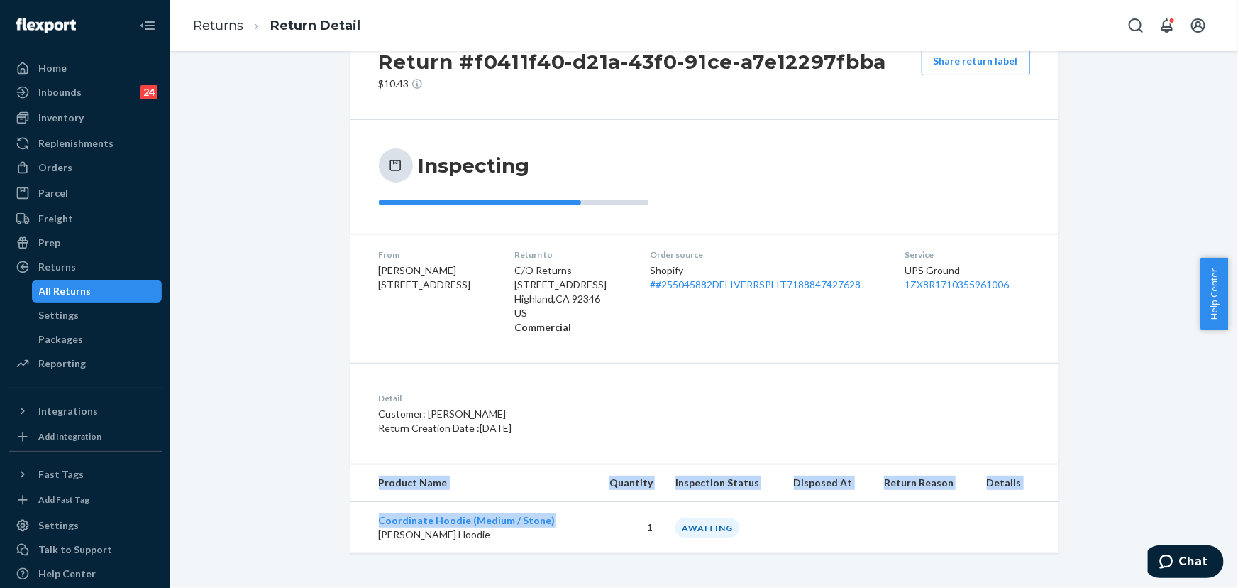
drag, startPoint x: 550, startPoint y: 516, endPoint x: 337, endPoint y: 496, distance: 213.8
click at [343, 512] on div "Return #f0411f40-d21a-43f0-91ce-a7e12297fbba $10.43 Share return label Inspecti…" at bounding box center [704, 285] width 729 height 534
copy table "Product Name Quantity Inspection Status Disposed At Return Reason Details Coord…"
drag, startPoint x: 575, startPoint y: 519, endPoint x: 554, endPoint y: 519, distance: 20.6
click at [574, 519] on td "Coordinate Hoodie (Medium / Stone) [PERSON_NAME] Hoodie" at bounding box center [471, 528] width 241 height 52
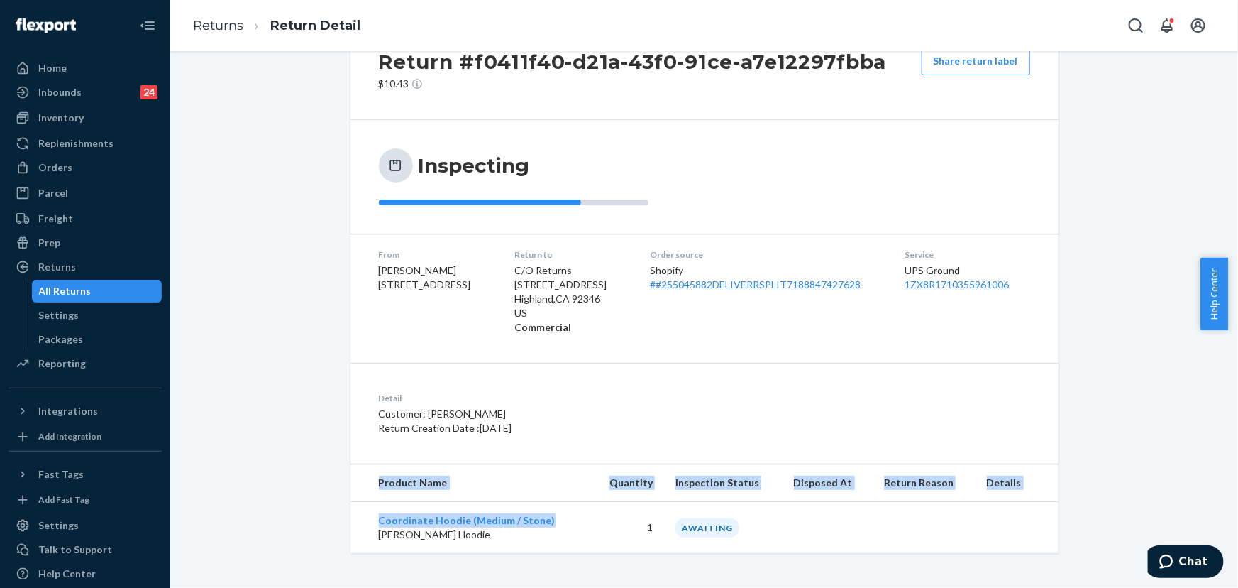
click at [553, 518] on td "Coordinate Hoodie (Medium / Stone) [PERSON_NAME] Hoodie" at bounding box center [471, 528] width 241 height 52
click at [550, 519] on td "Coordinate Hoodie (Medium / Stone) [PERSON_NAME] Hoodie" at bounding box center [471, 528] width 241 height 52
drag, startPoint x: 546, startPoint y: 519, endPoint x: 372, endPoint y: 523, distance: 174.6
click at [372, 523] on td "Coordinate Hoodie (Medium / Stone) [PERSON_NAME] Hoodie" at bounding box center [471, 528] width 241 height 52
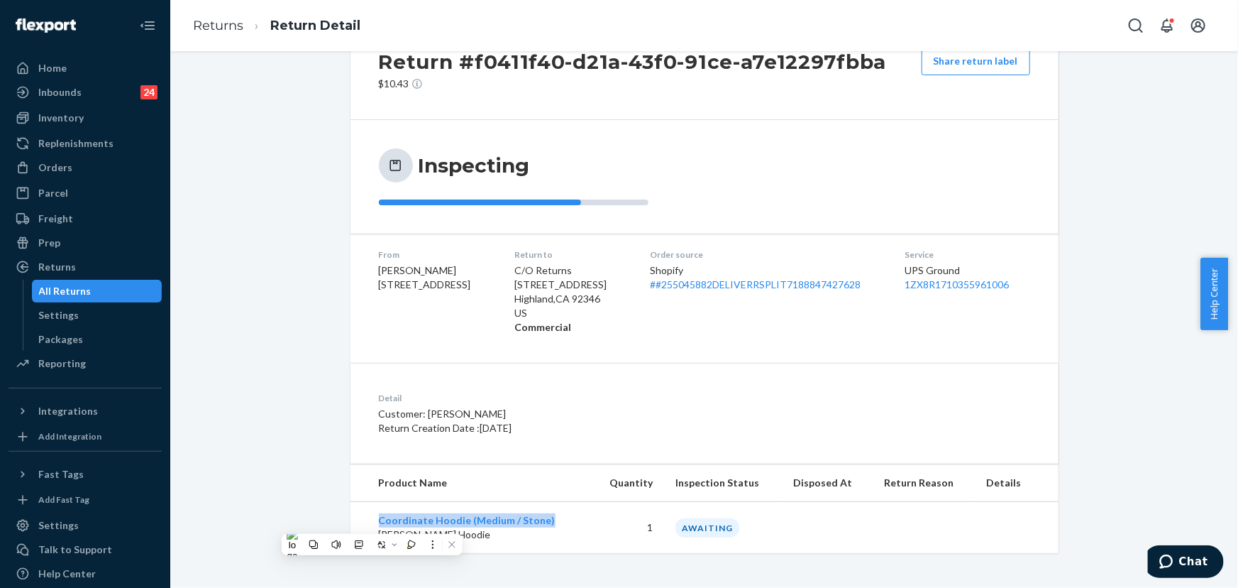
copy link "Coordinate Hoodie (Medium / Stone)"
